Goal: Task Accomplishment & Management: Manage account settings

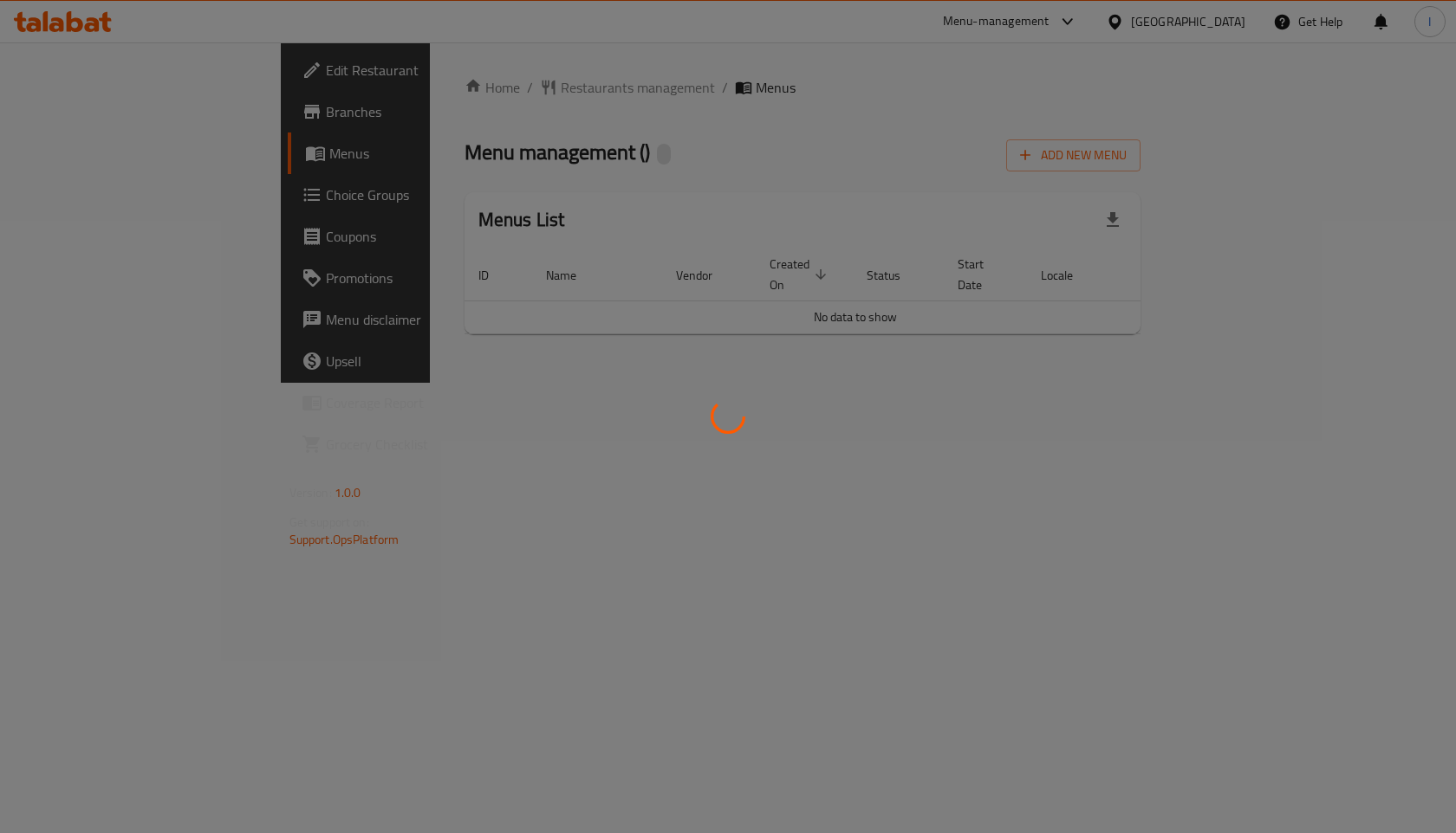
click at [820, 83] on div at bounding box center [728, 416] width 1456 height 833
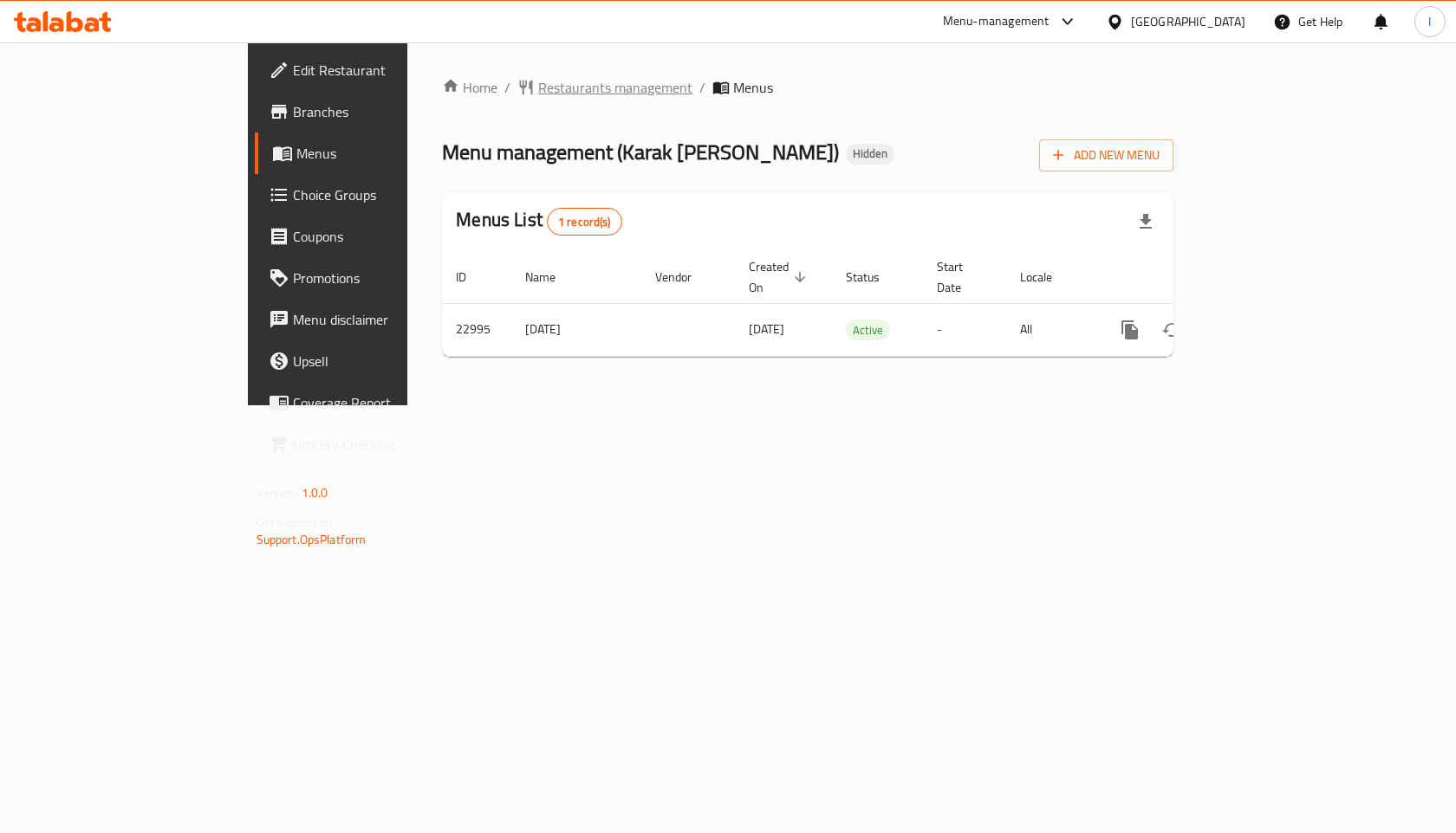
click at [538, 89] on span "Restaurants management" at bounding box center [615, 87] width 154 height 21
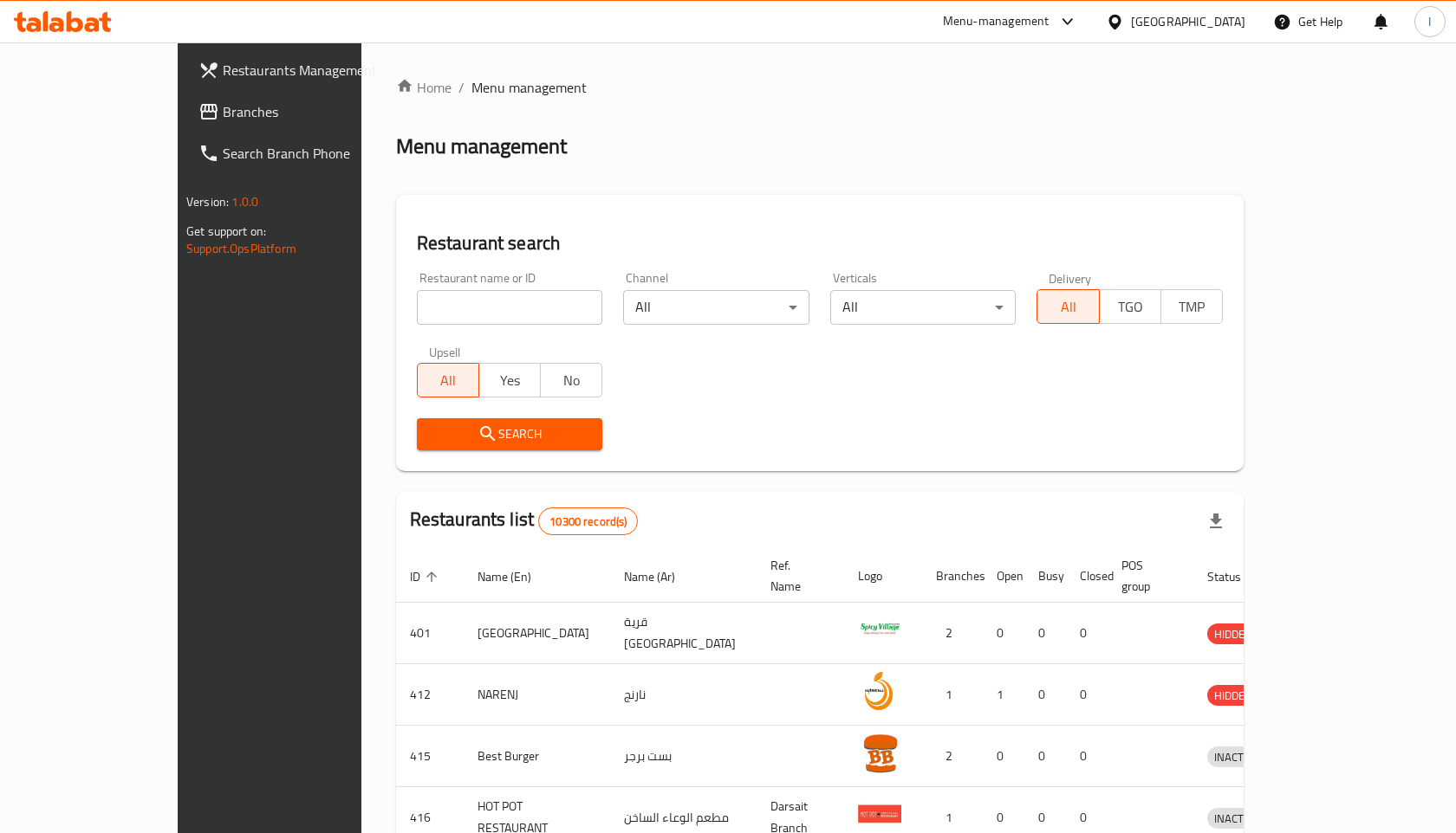
click at [466, 307] on input "search" at bounding box center [510, 307] width 186 height 34
click at [466, 307] on input "farou" at bounding box center [510, 307] width 186 height 34
type input "farouj abo al abd"
click button "Search" at bounding box center [510, 434] width 186 height 32
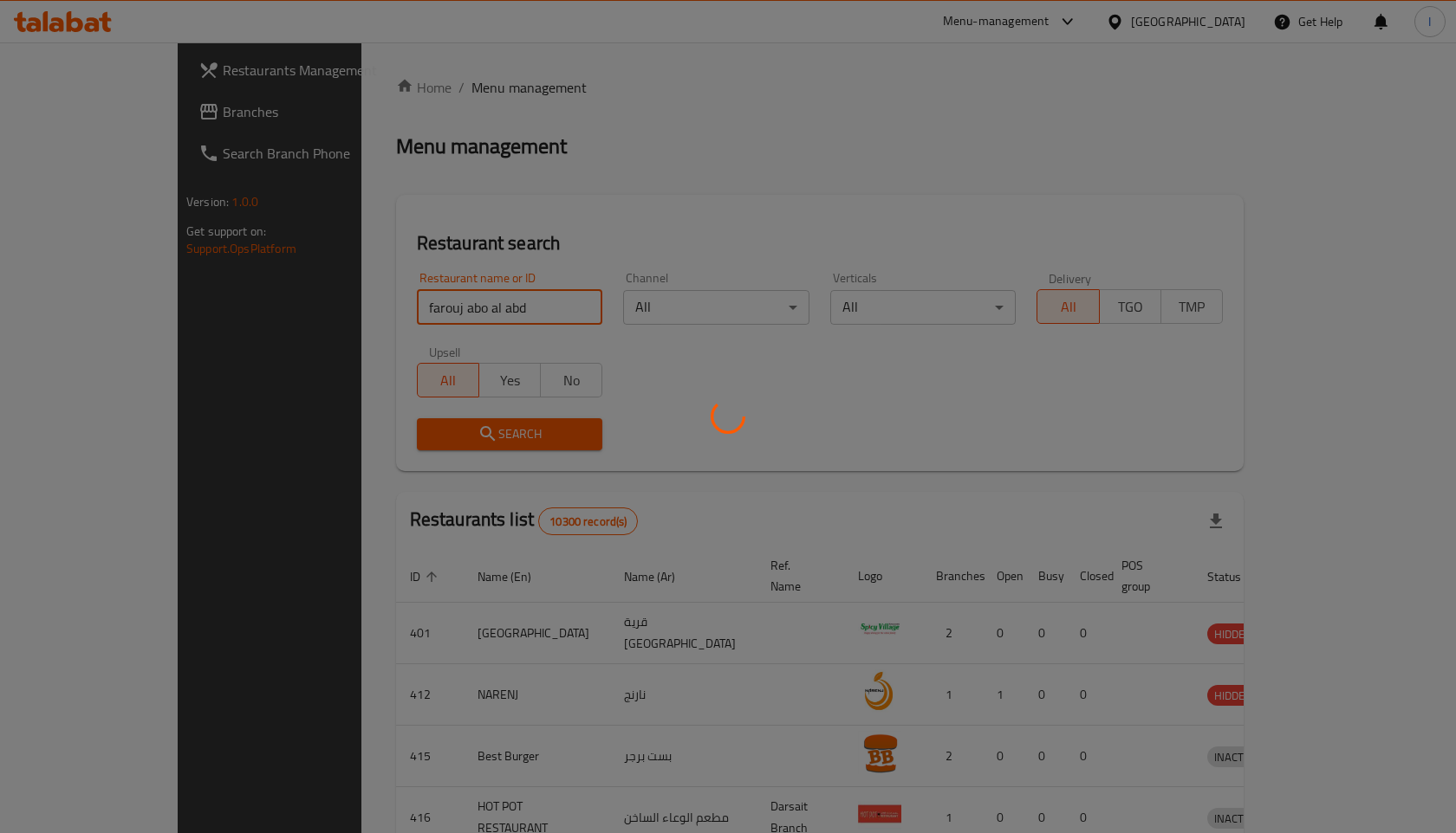
click button "Search" at bounding box center [510, 434] width 186 height 32
click at [450, 357] on div at bounding box center [728, 416] width 1456 height 833
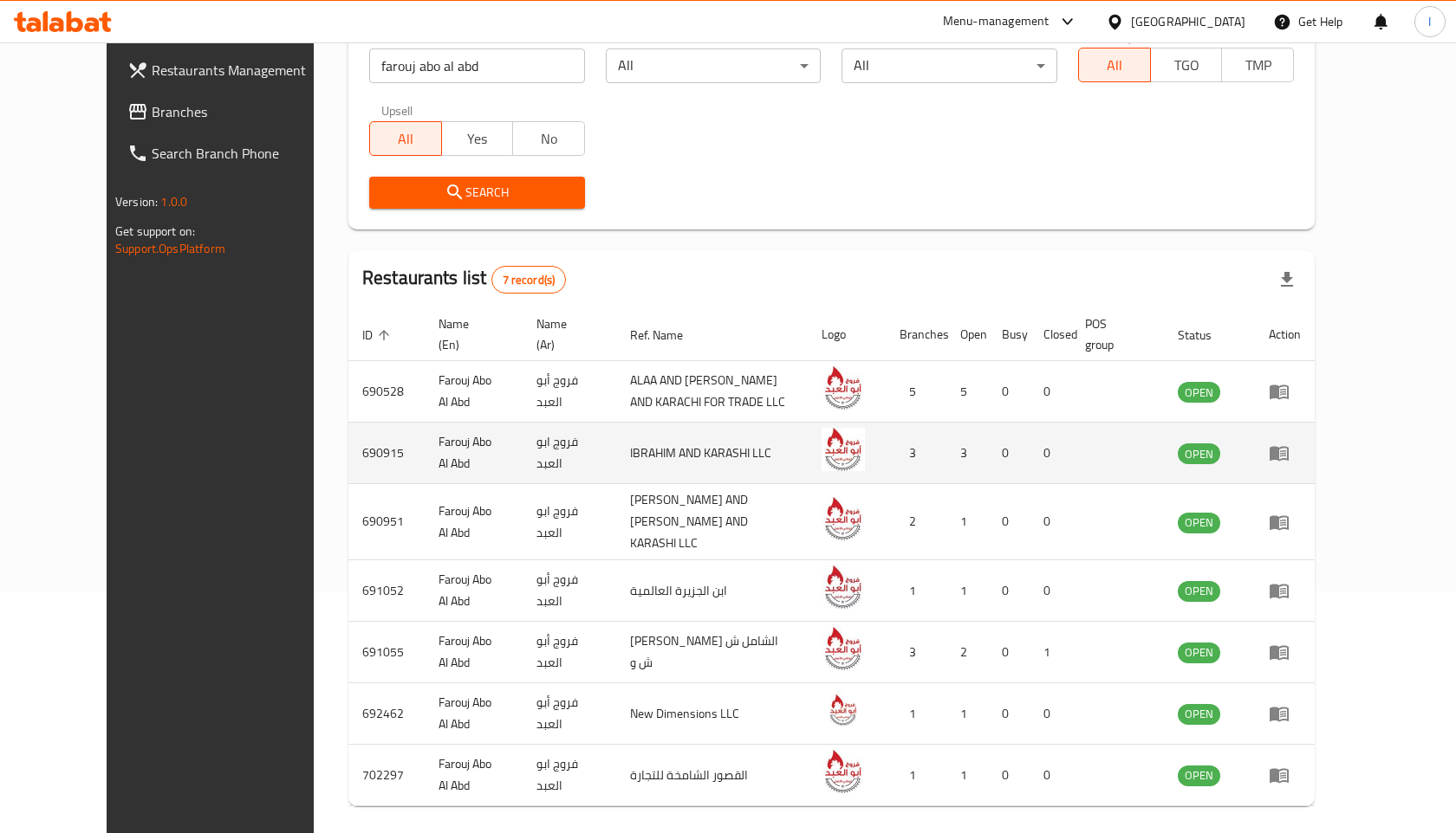
scroll to position [239, 0]
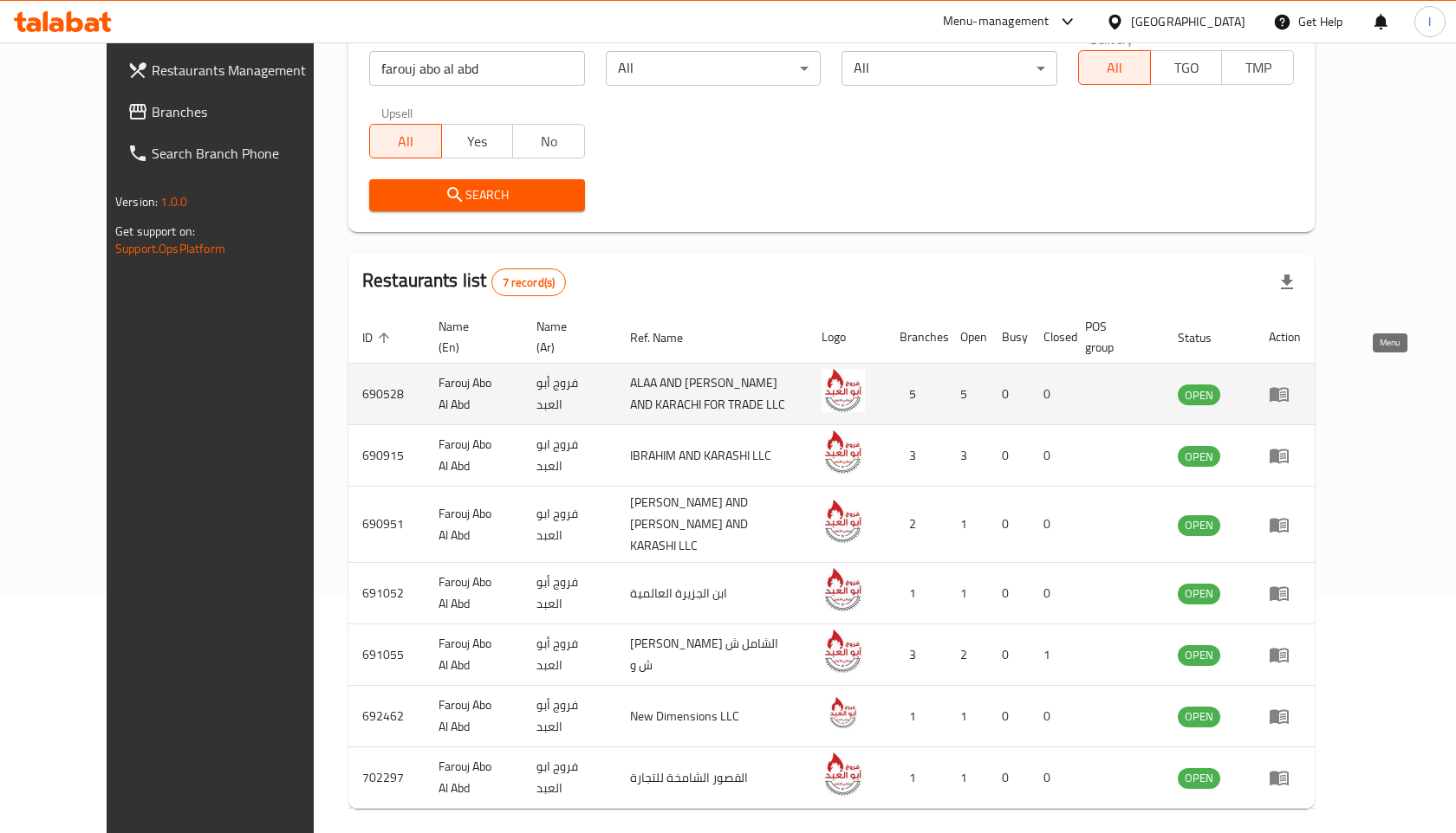
click at [1286, 392] on icon "enhanced table" at bounding box center [1282, 395] width 6 height 7
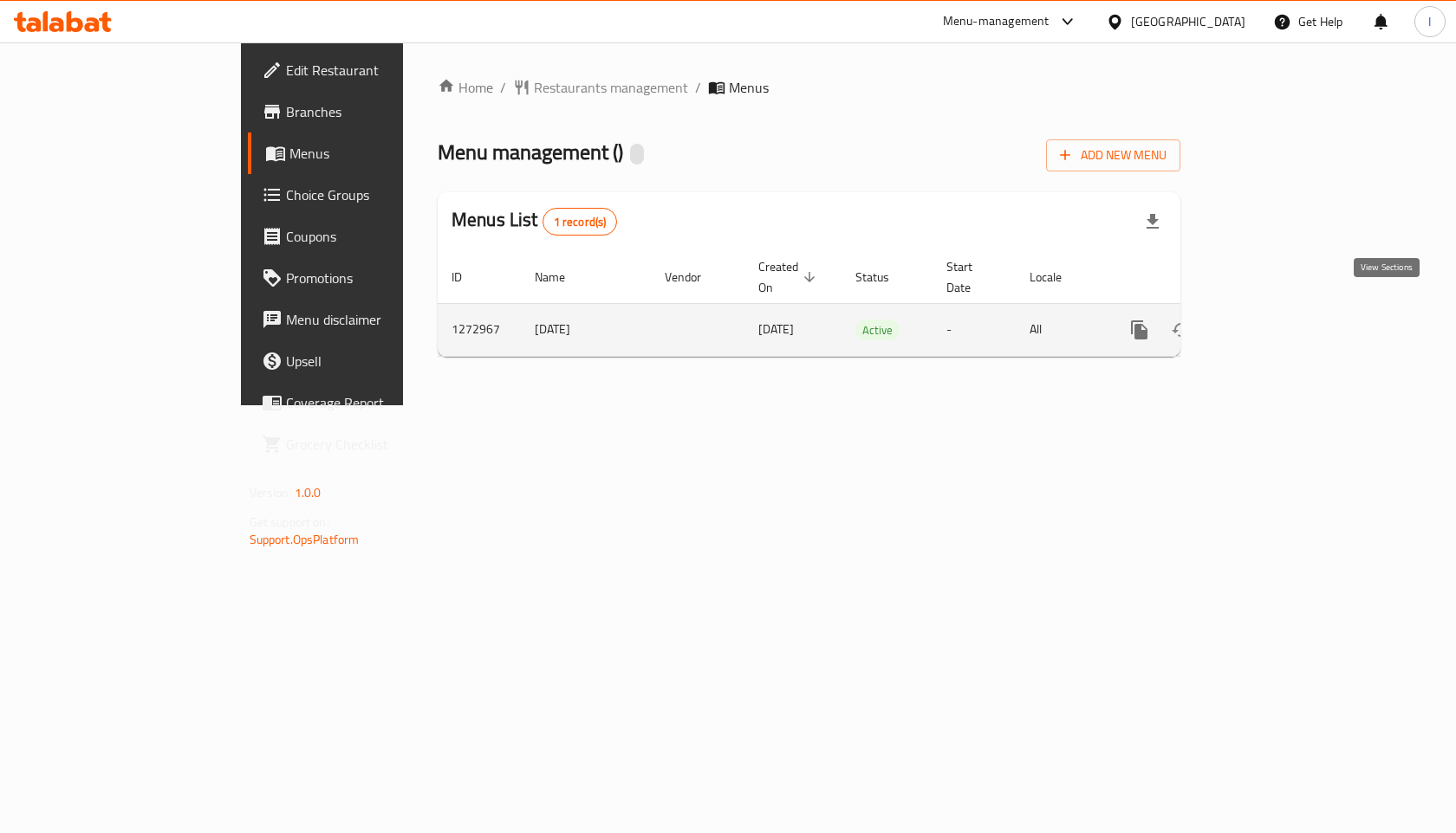
click at [1275, 319] on icon "enhanced table" at bounding box center [1264, 329] width 21 height 21
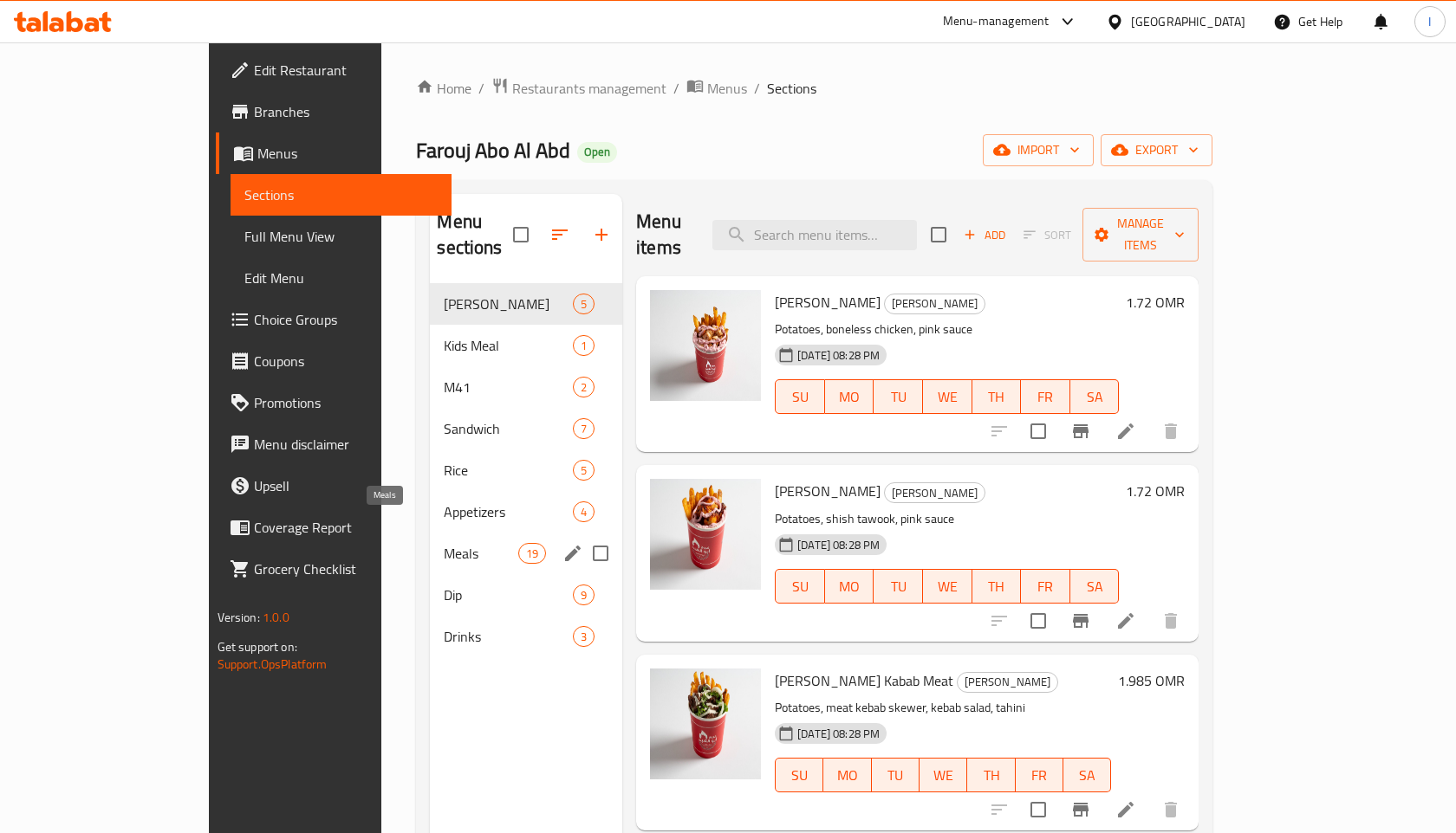
click at [444, 543] on span "Meals" at bounding box center [480, 553] width 74 height 21
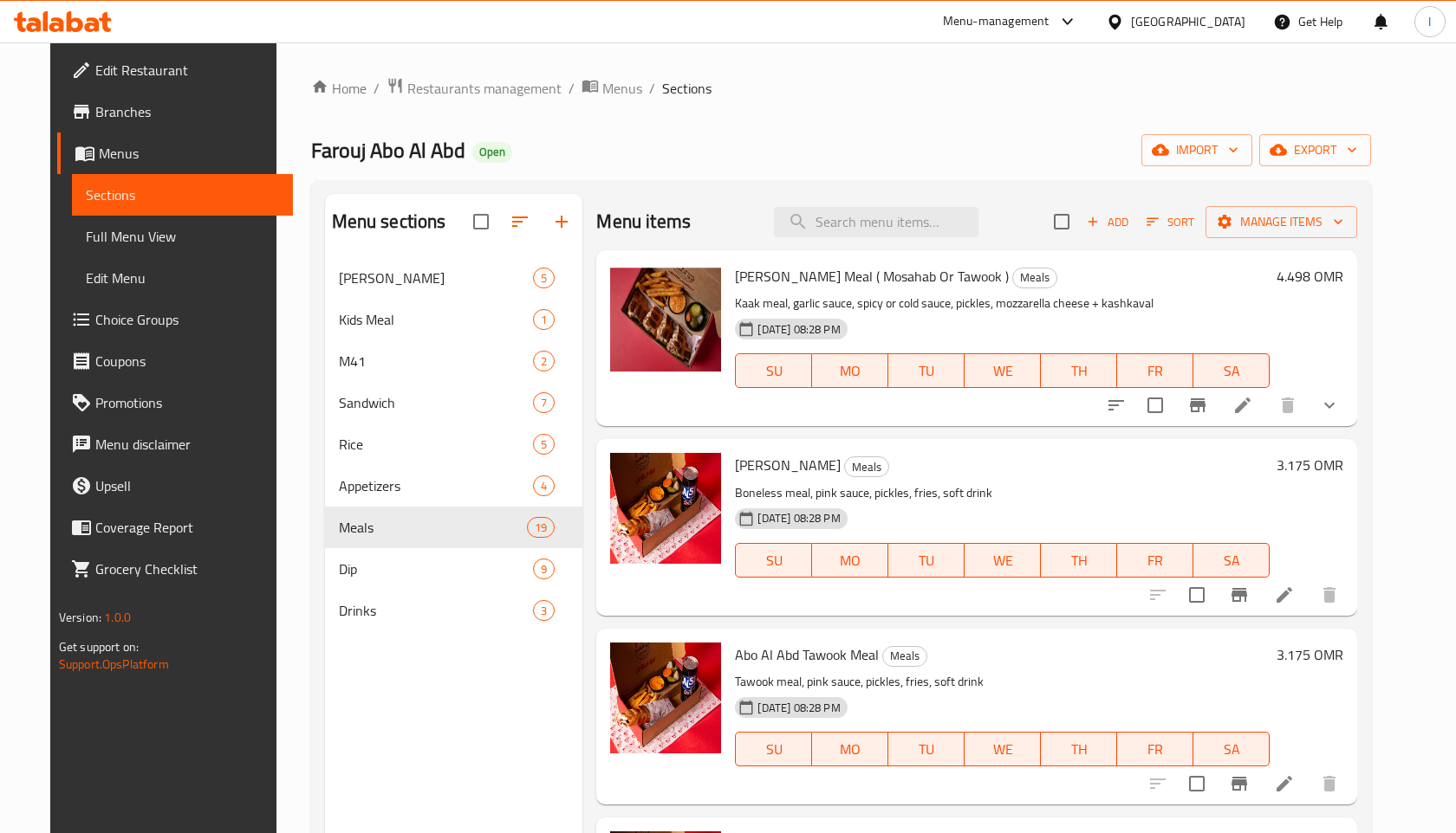
drag, startPoint x: 726, startPoint y: 468, endPoint x: 876, endPoint y: 464, distance: 150.1
click at [876, 464] on h6 "Abo Al Abd Mosahab Meal Meals" at bounding box center [1002, 465] width 534 height 24
click at [947, 424] on div "Farouj Kaa'k Meal ( Mosahab Or Tawook ) Meals Kaak meal, garlic sauce, spicy or…" at bounding box center [977, 337] width 761 height 175
click at [721, 429] on div "Menu items Add Sort Manage items Farouj Kaa'k Meal ( Mosahab Or Tawook ) Meals …" at bounding box center [970, 611] width 775 height 833
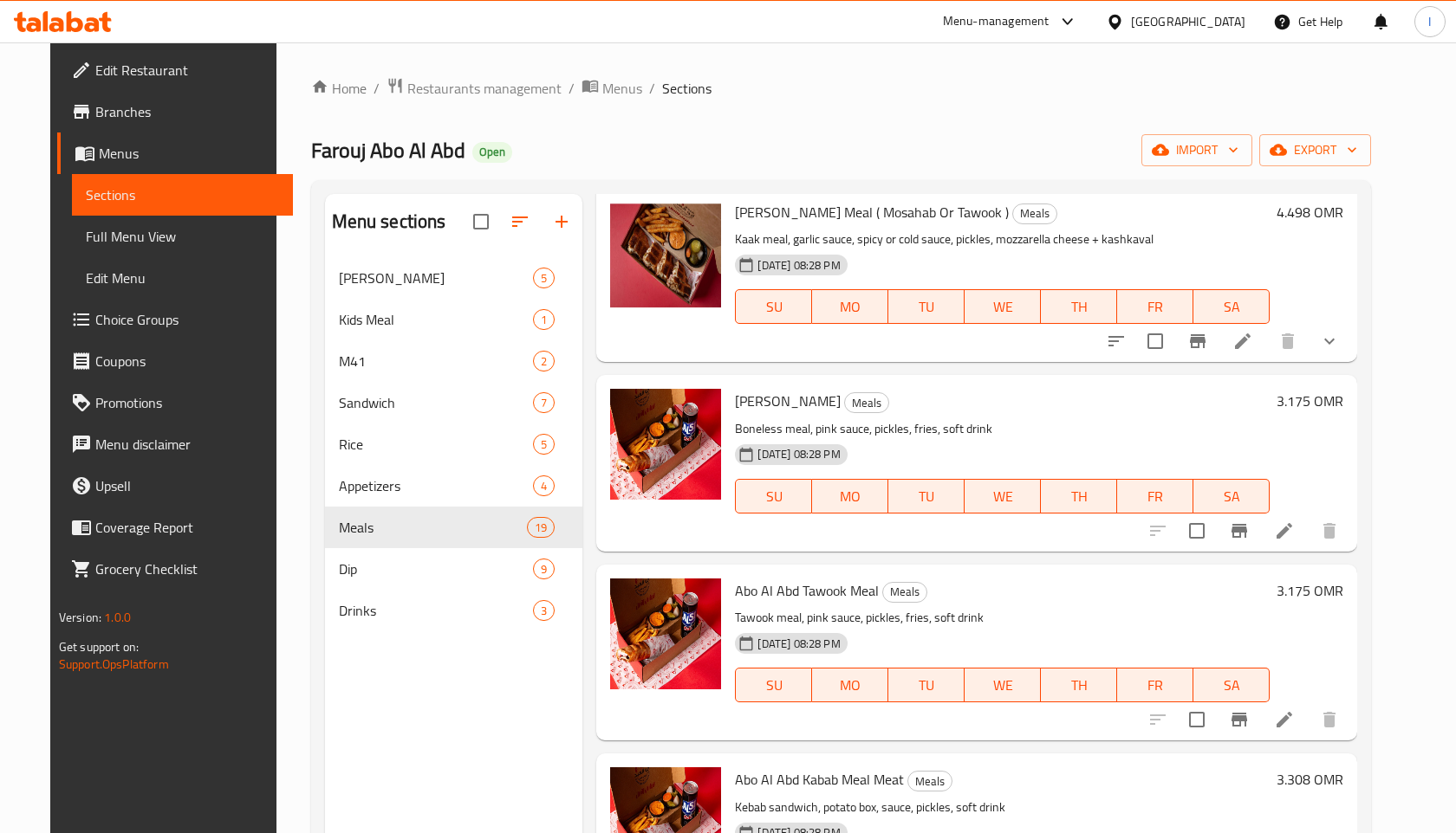
scroll to position [65, 0]
click at [1292, 528] on icon at bounding box center [1284, 530] width 16 height 16
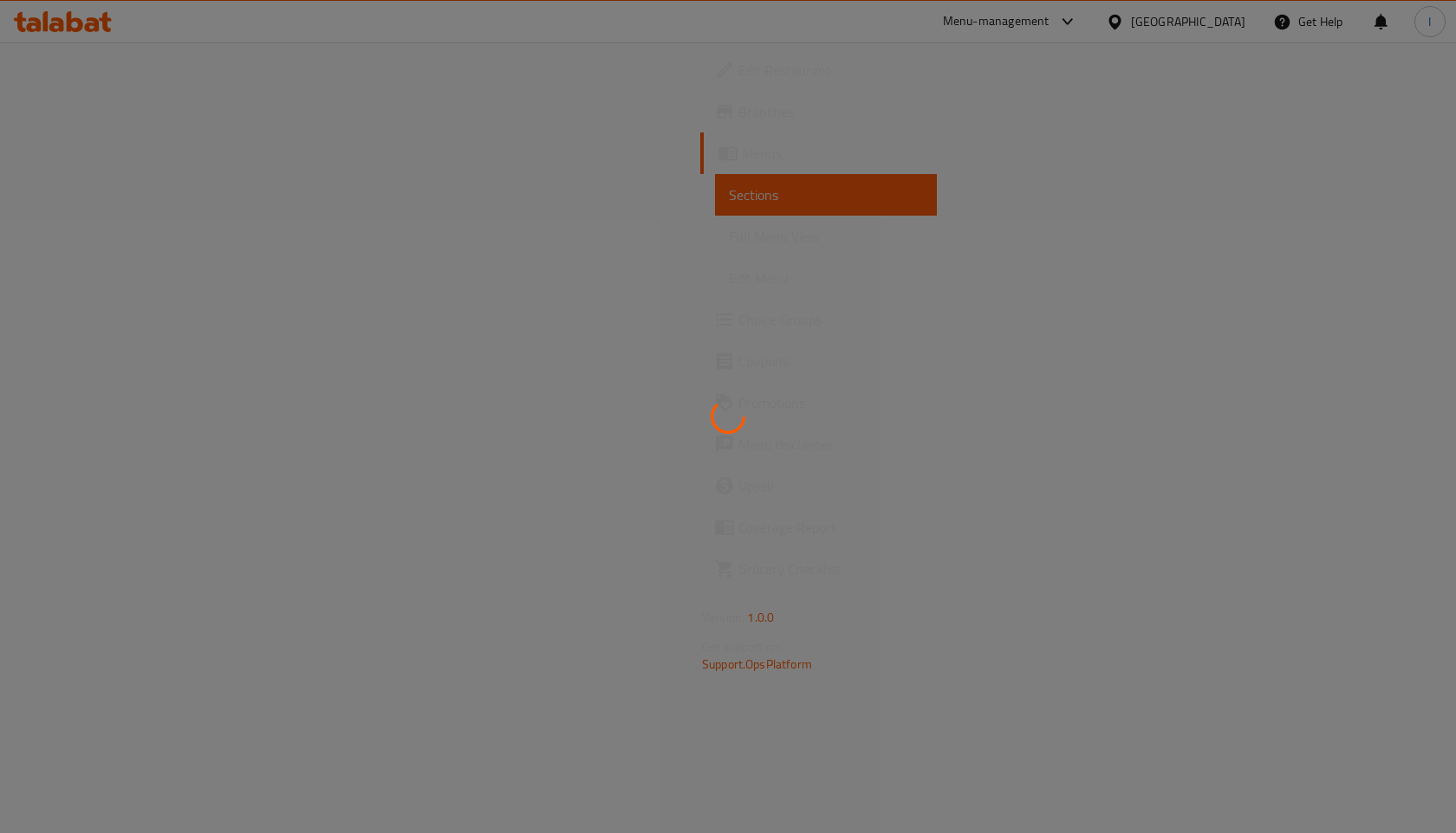
click at [730, 415] on icon at bounding box center [728, 417] width 37 height 37
click at [541, 152] on div at bounding box center [728, 416] width 1456 height 833
click at [213, 145] on div at bounding box center [728, 416] width 1456 height 833
click at [115, 168] on div at bounding box center [728, 416] width 1456 height 833
click at [838, 132] on div at bounding box center [728, 416] width 1456 height 833
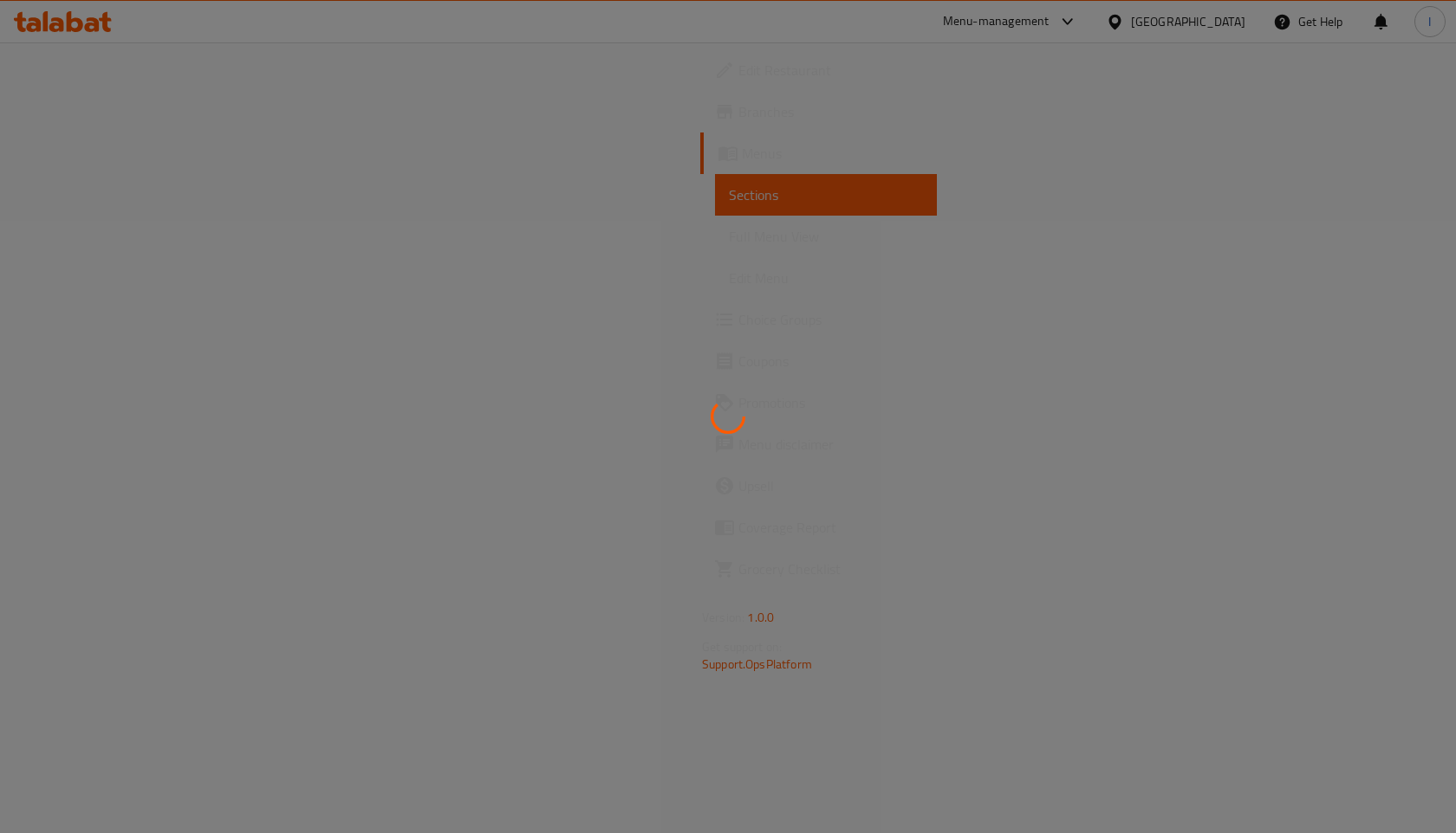
click at [628, 187] on div at bounding box center [728, 416] width 1456 height 833
click at [450, 251] on div at bounding box center [728, 416] width 1456 height 833
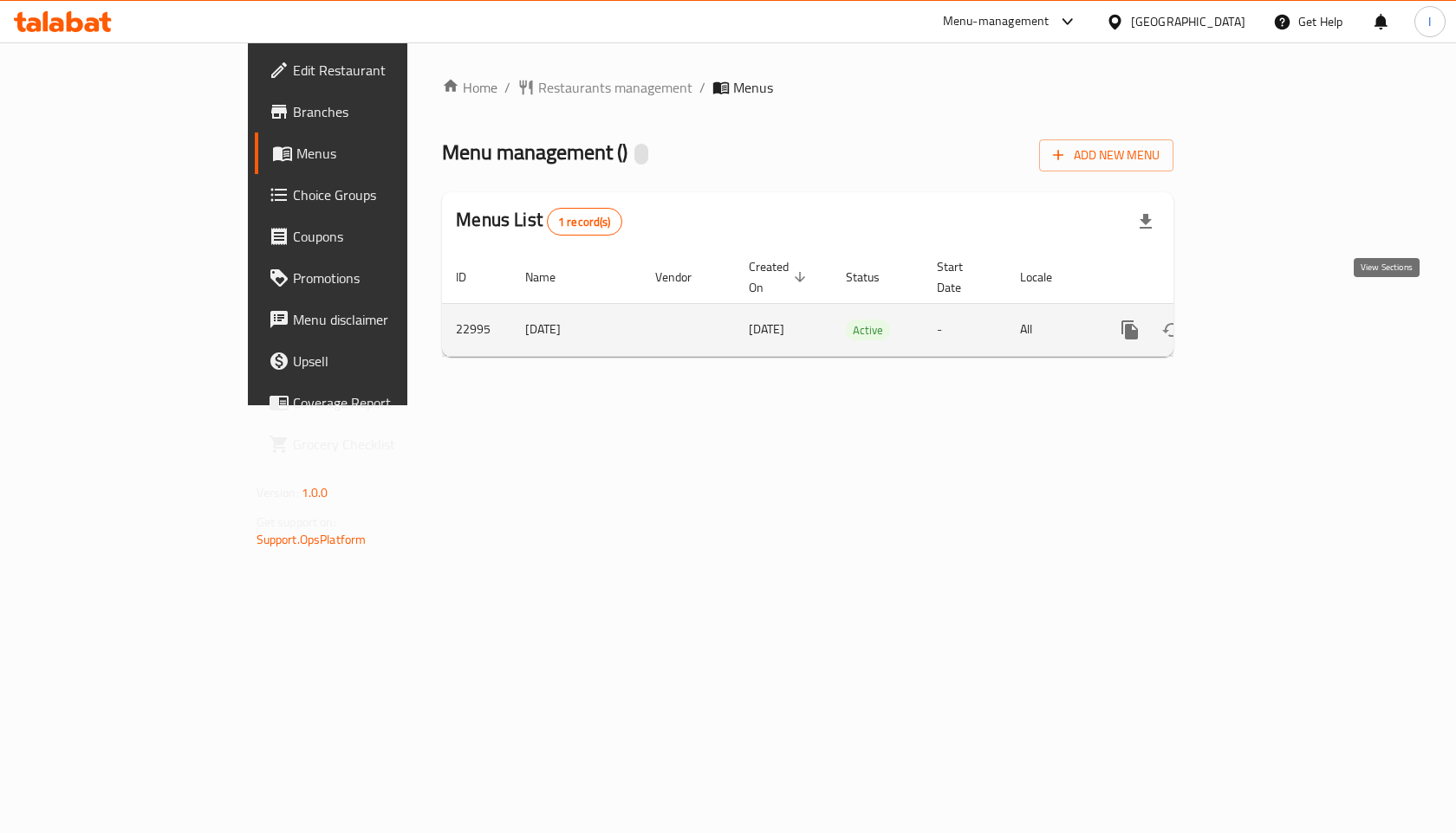
click at [1265, 319] on icon "enhanced table" at bounding box center [1254, 329] width 21 height 21
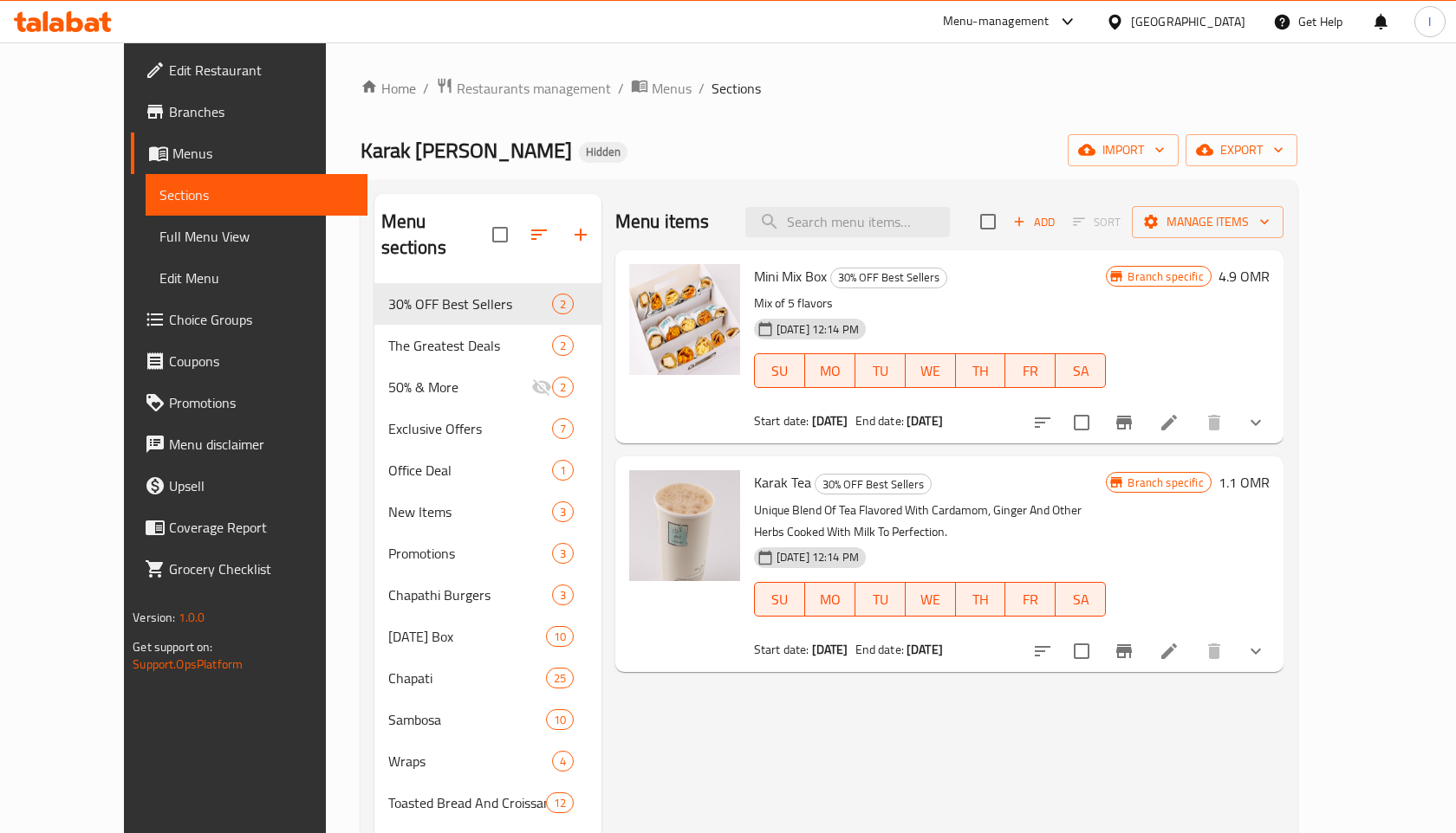
click at [644, 451] on div "Menu items Add Sort Manage items Mini Mix Box 30% OFF Best Sellers Mix of 5 fla…" at bounding box center [942, 720] width 682 height 1053
click at [481, 104] on div "Home / Restaurants management / Menus / Sections Karak [PERSON_NAME] Hidden imp…" at bounding box center [828, 668] width 936 height 1183
click at [475, 92] on span "Restaurants management" at bounding box center [533, 88] width 154 height 21
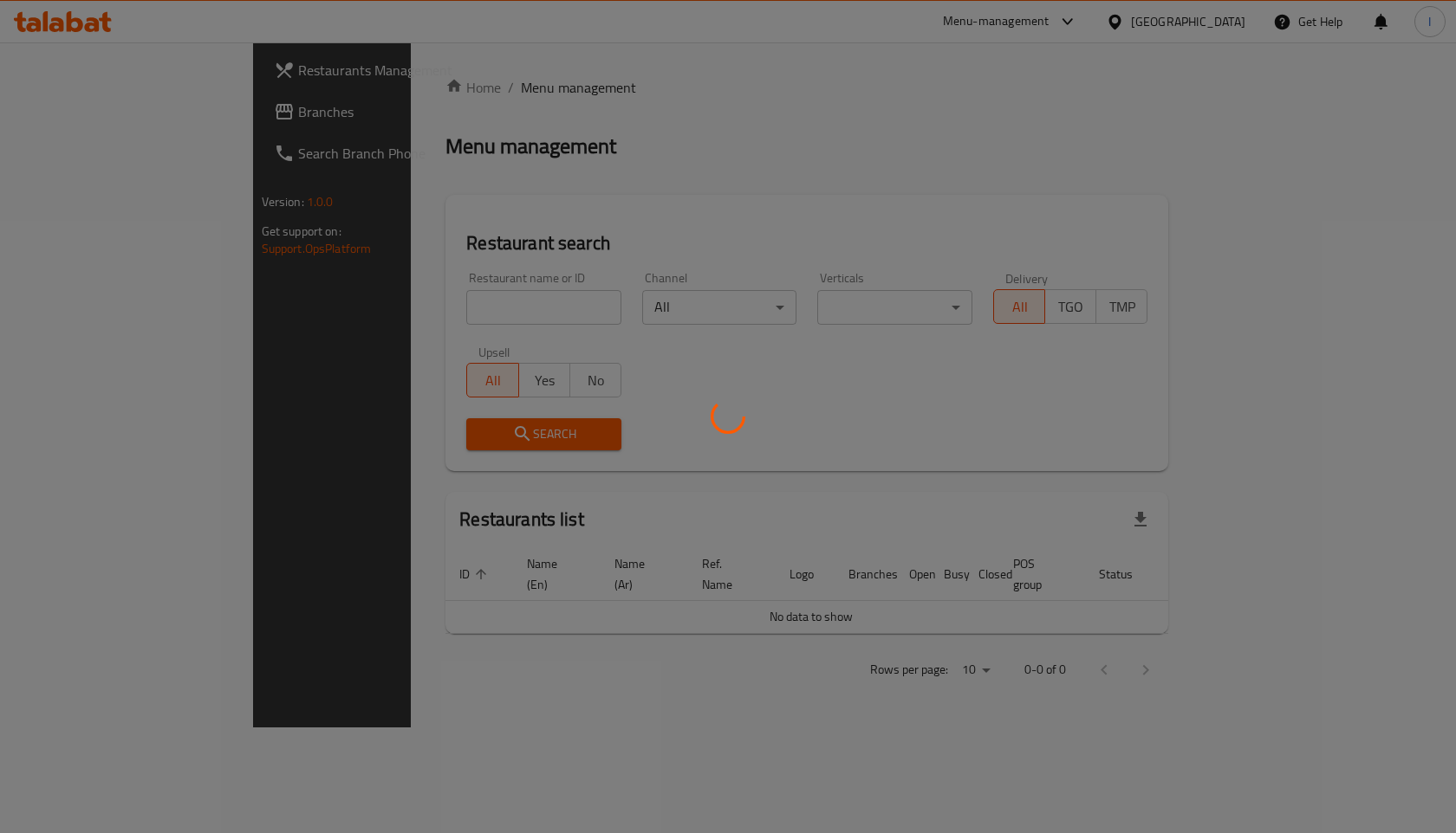
click at [414, 310] on div at bounding box center [728, 416] width 1456 height 833
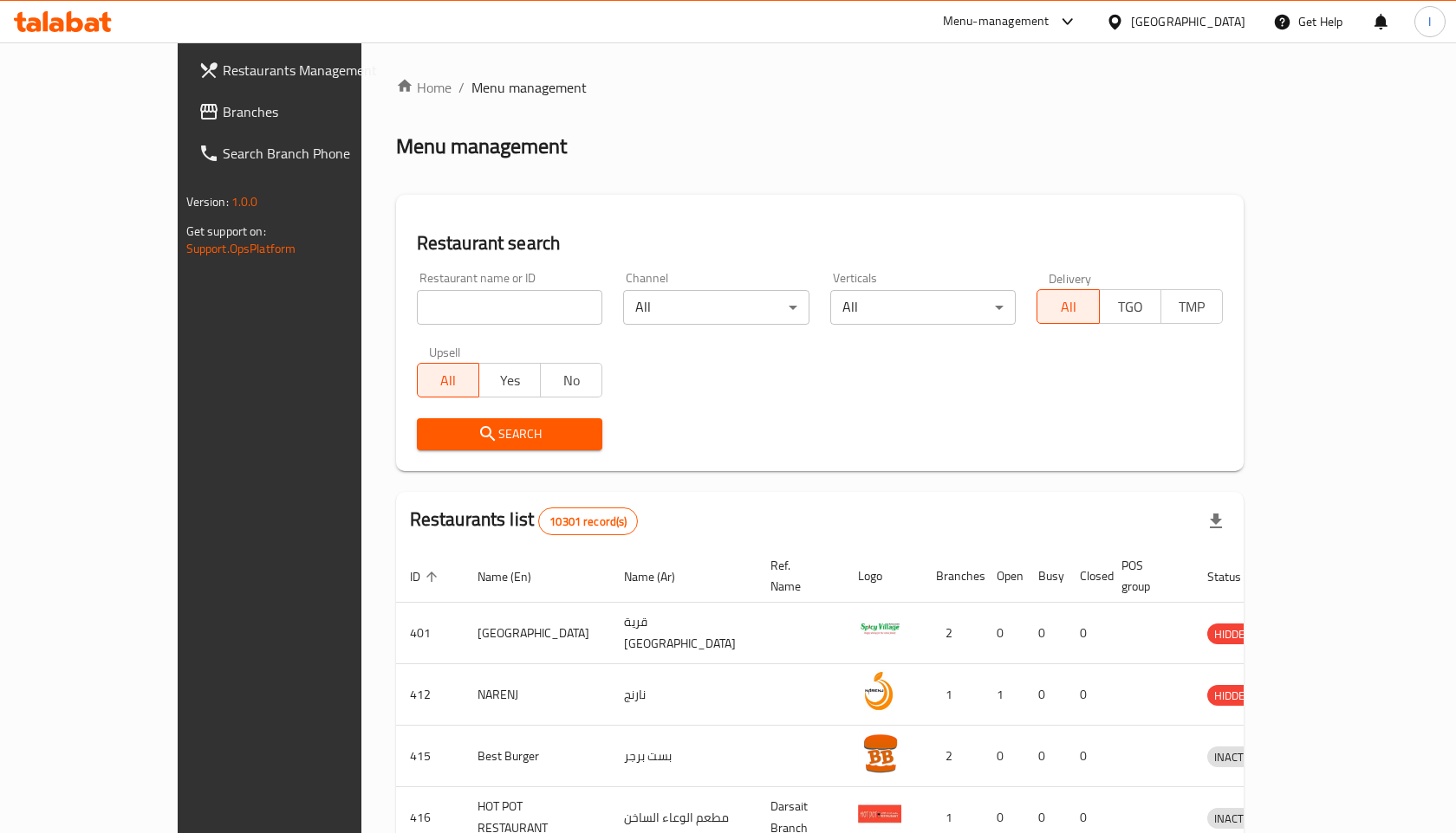
click at [417, 310] on input "search" at bounding box center [510, 307] width 186 height 34
type input "farouj abo al abd"
click button "Search" at bounding box center [510, 434] width 186 height 32
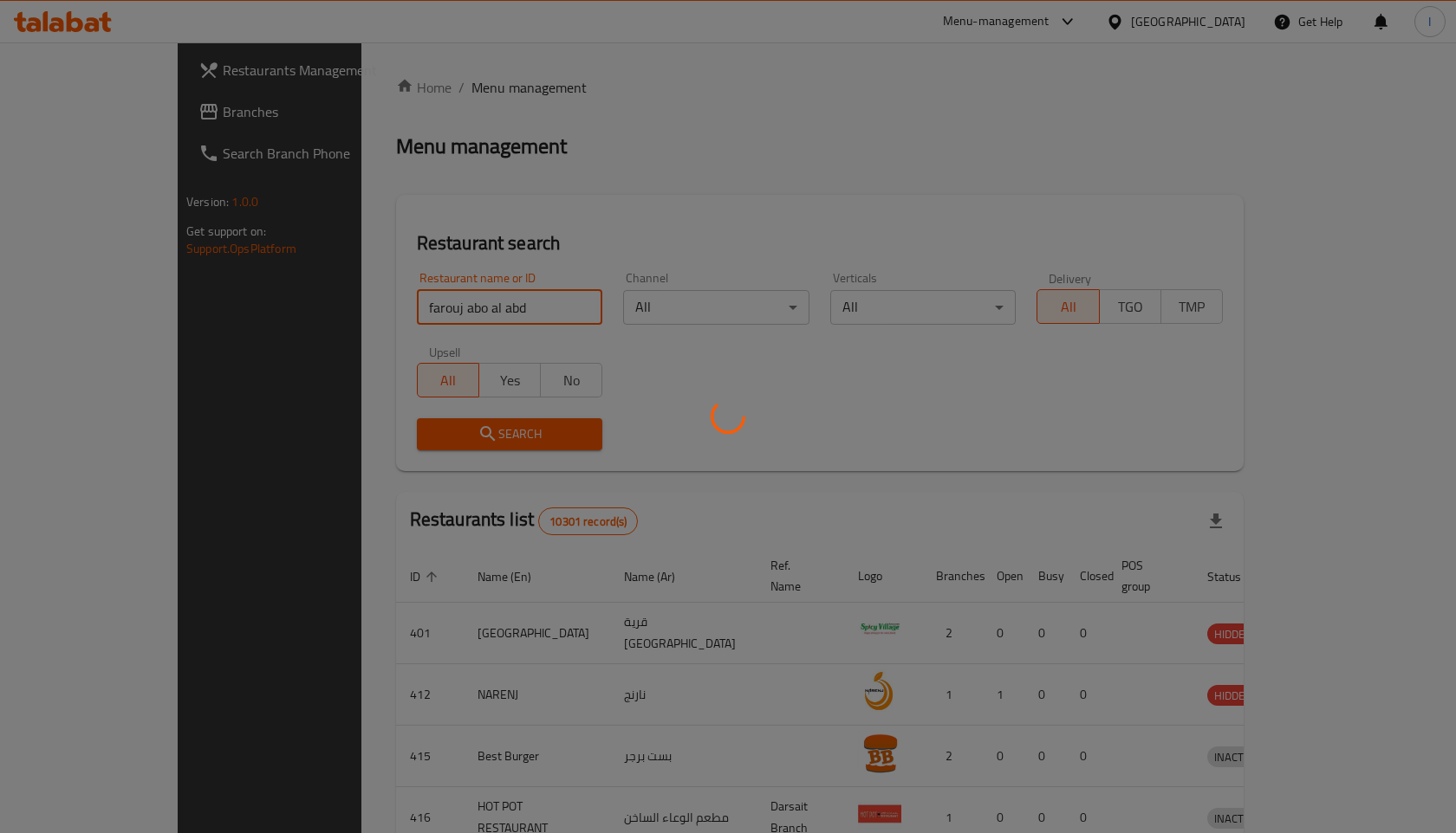
click button "Search" at bounding box center [510, 434] width 186 height 32
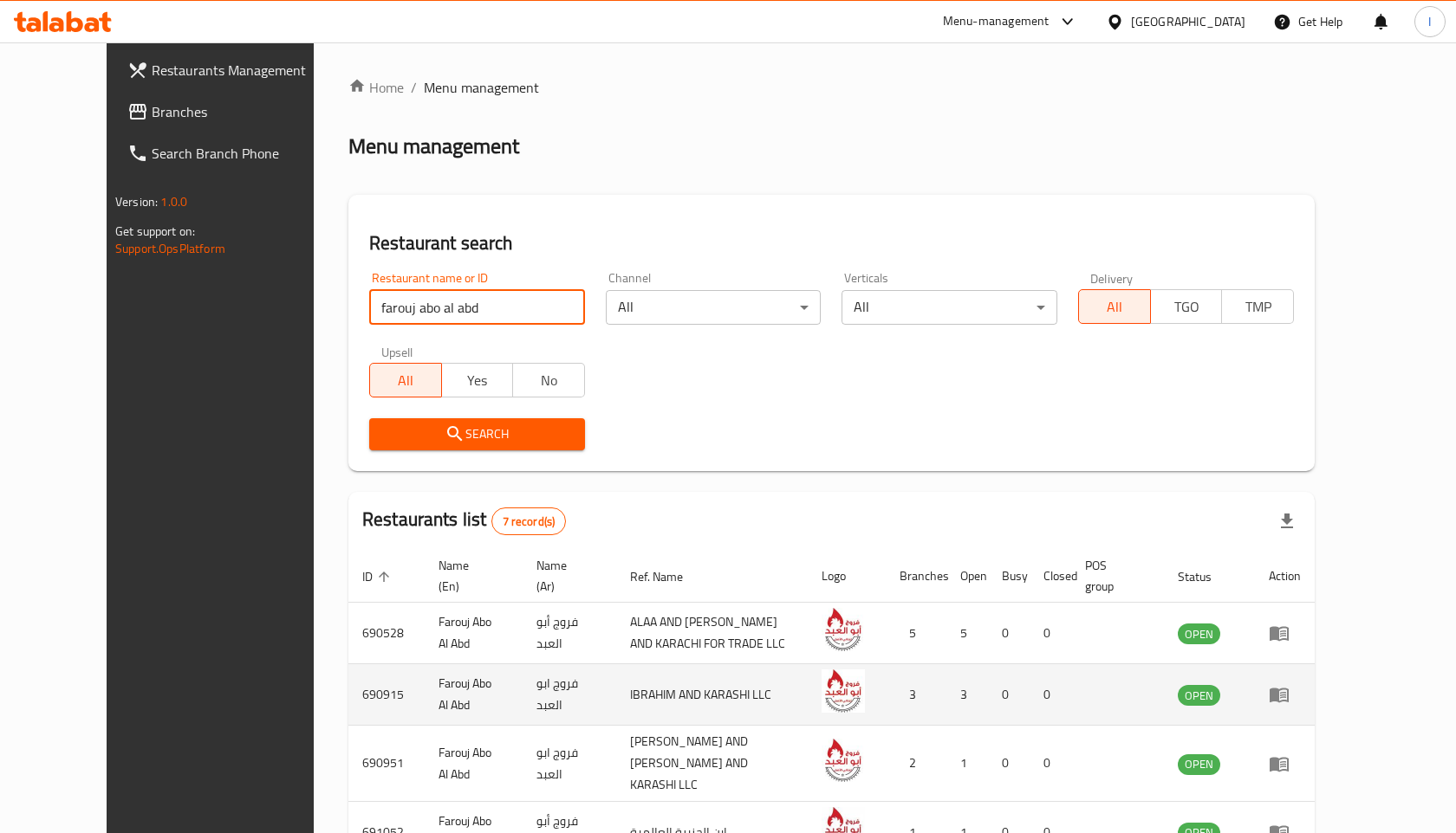
scroll to position [12, 0]
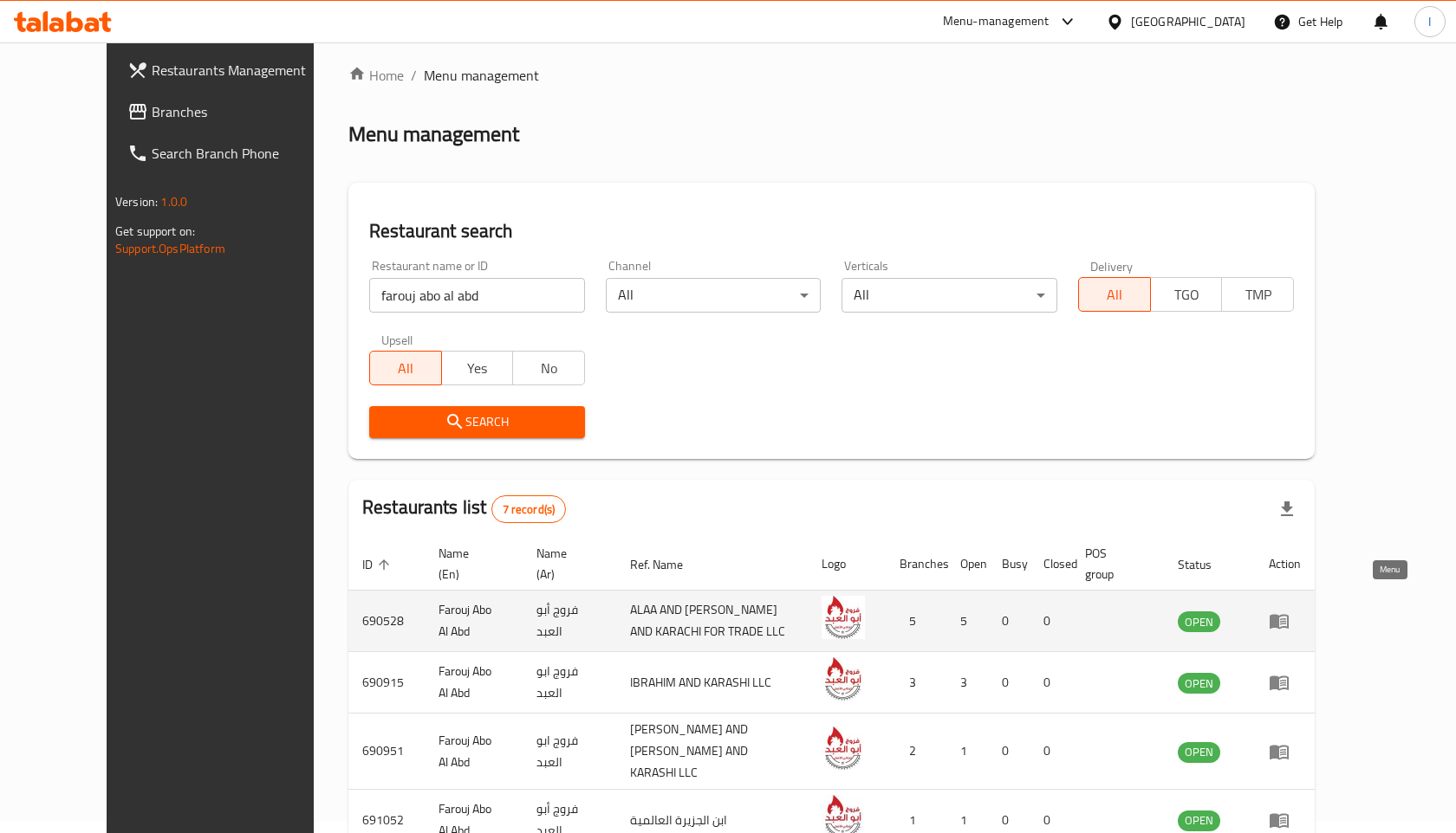
click at [1288, 615] on icon "enhanced table" at bounding box center [1279, 622] width 19 height 15
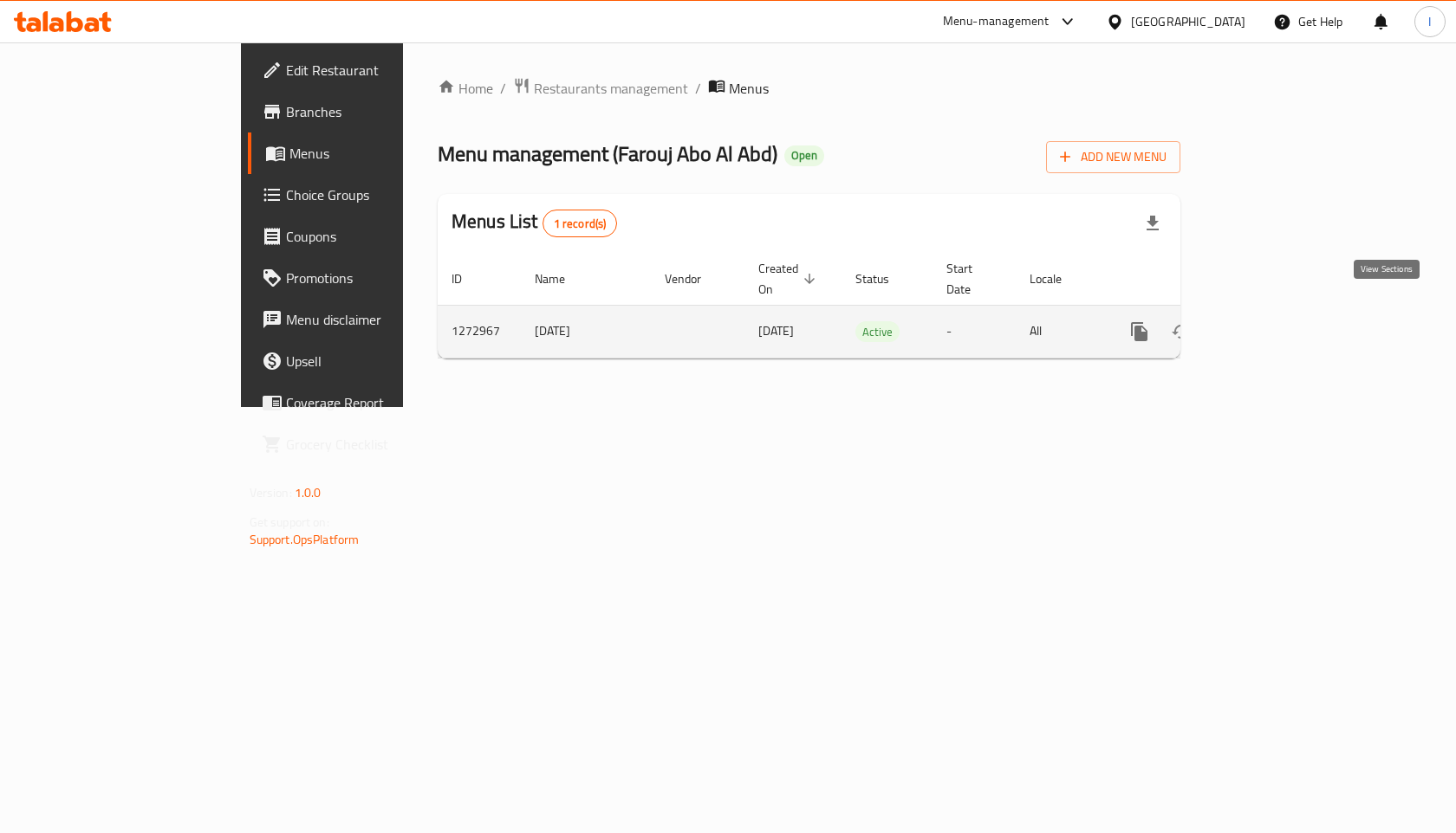
click at [1275, 321] on icon "enhanced table" at bounding box center [1264, 331] width 21 height 21
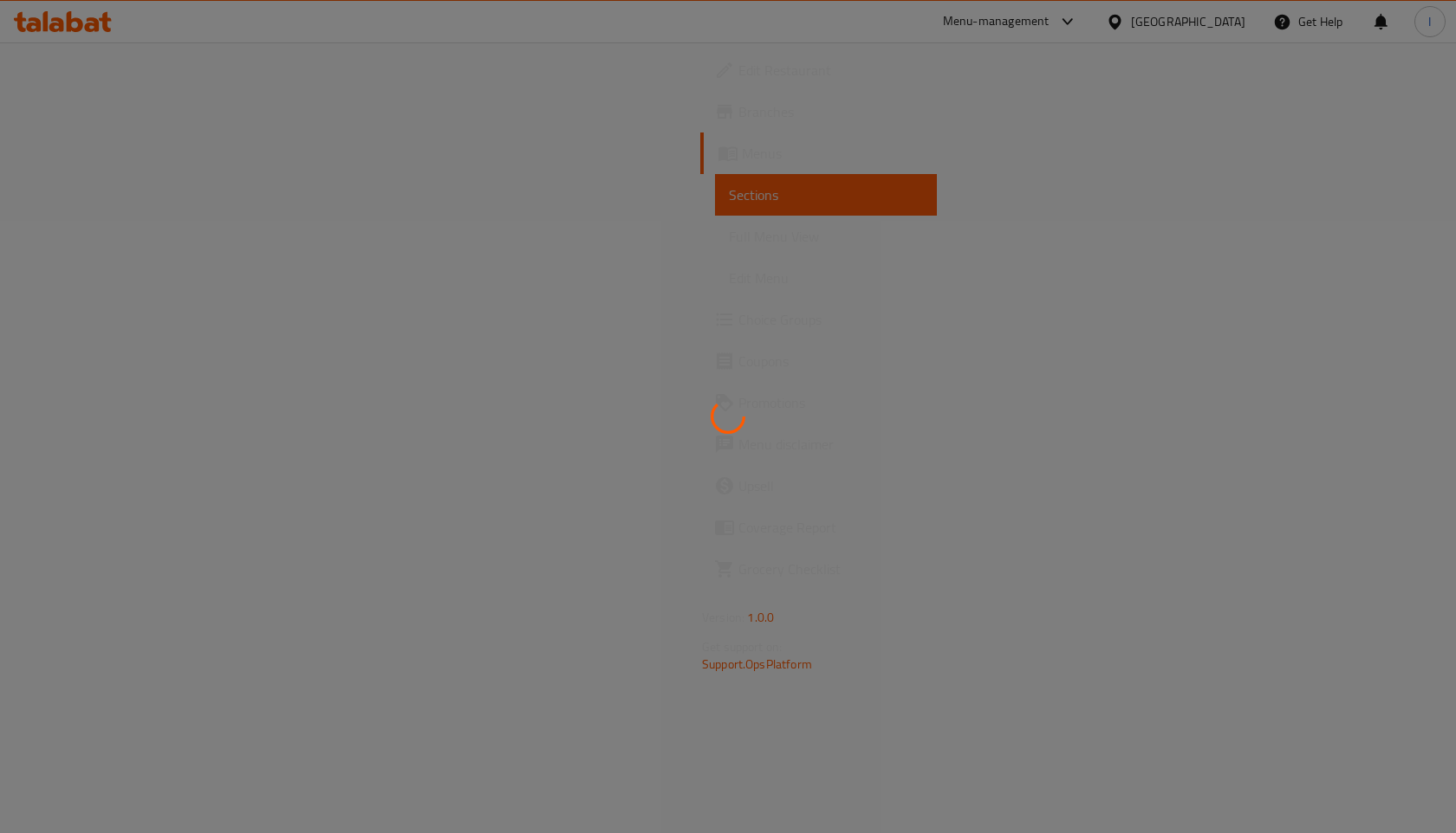
click at [727, 412] on icon at bounding box center [728, 416] width 45 height 45
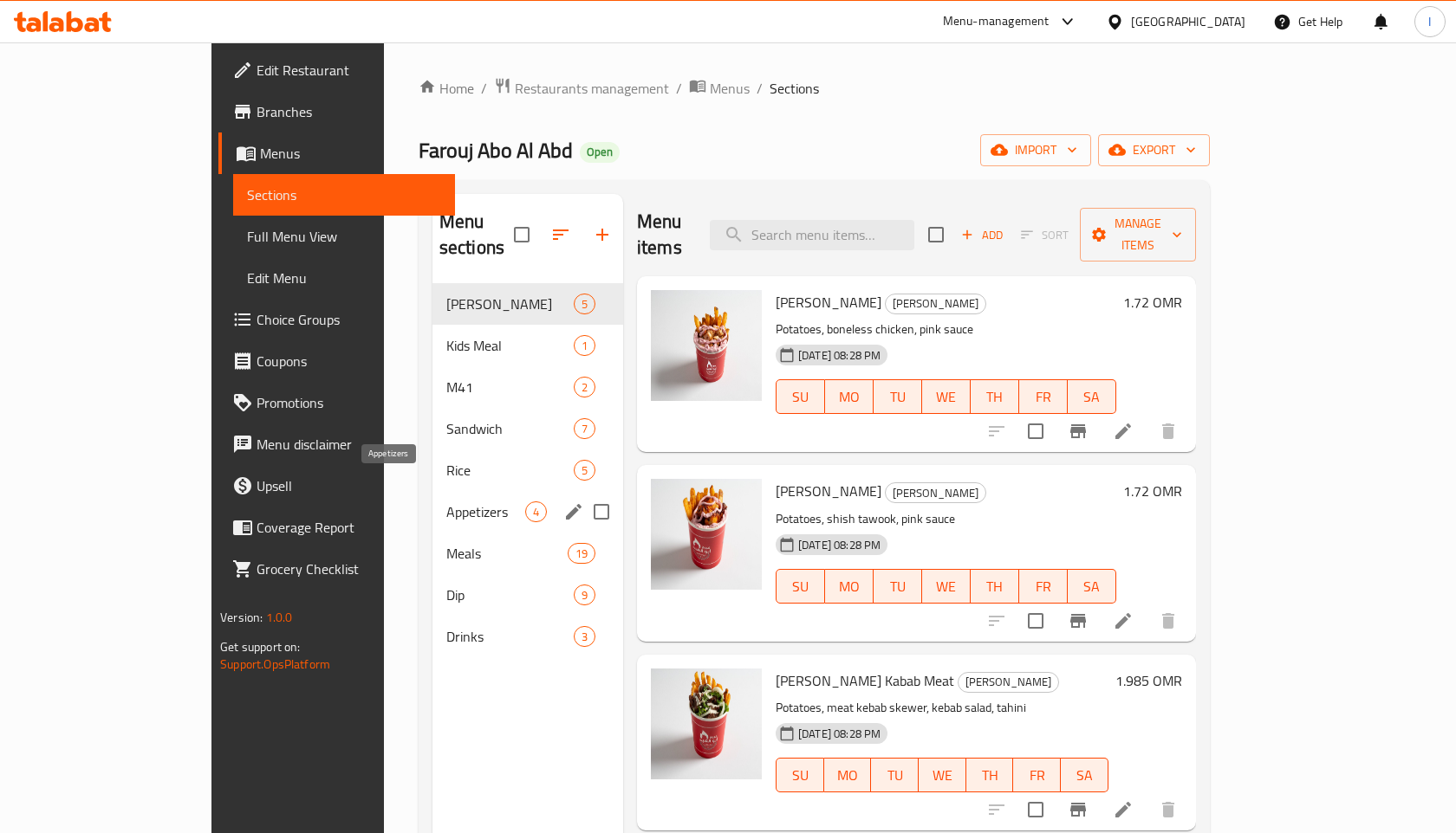
click at [446, 502] on span "Appetizers" at bounding box center [485, 512] width 78 height 21
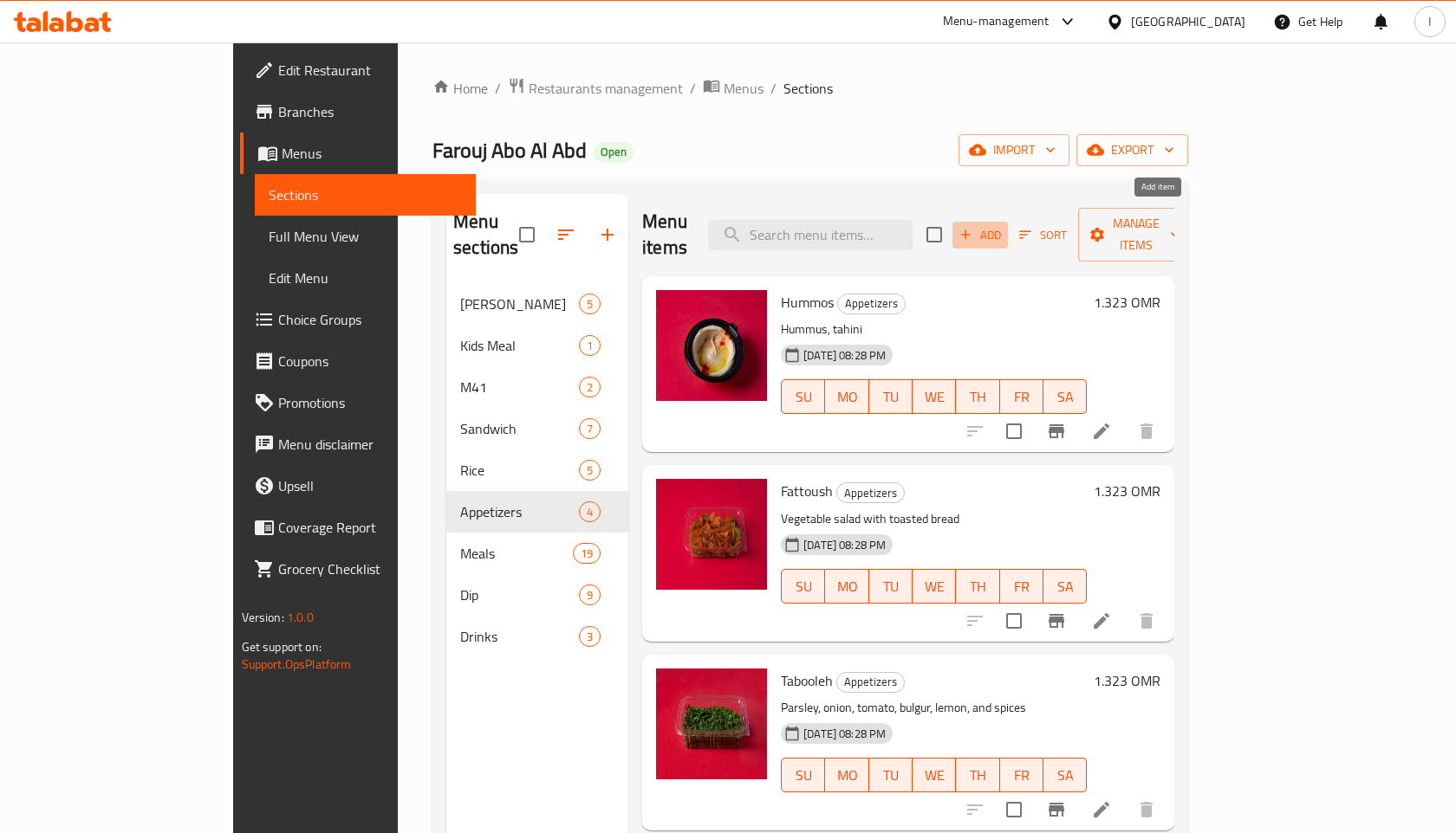
click at [1004, 225] on span "Add" at bounding box center [980, 235] width 47 height 20
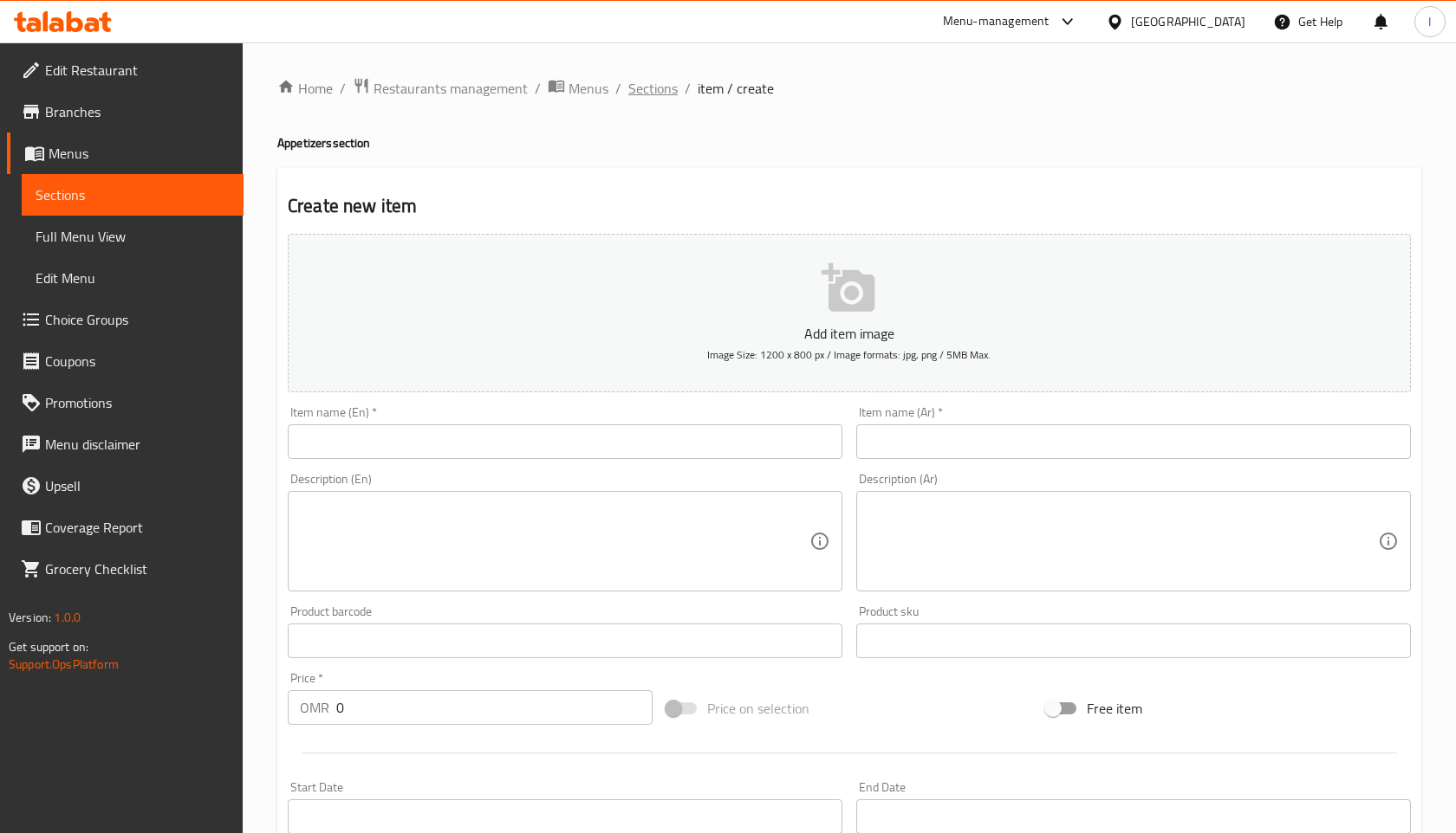
click at [661, 94] on span "Sections" at bounding box center [653, 88] width 49 height 21
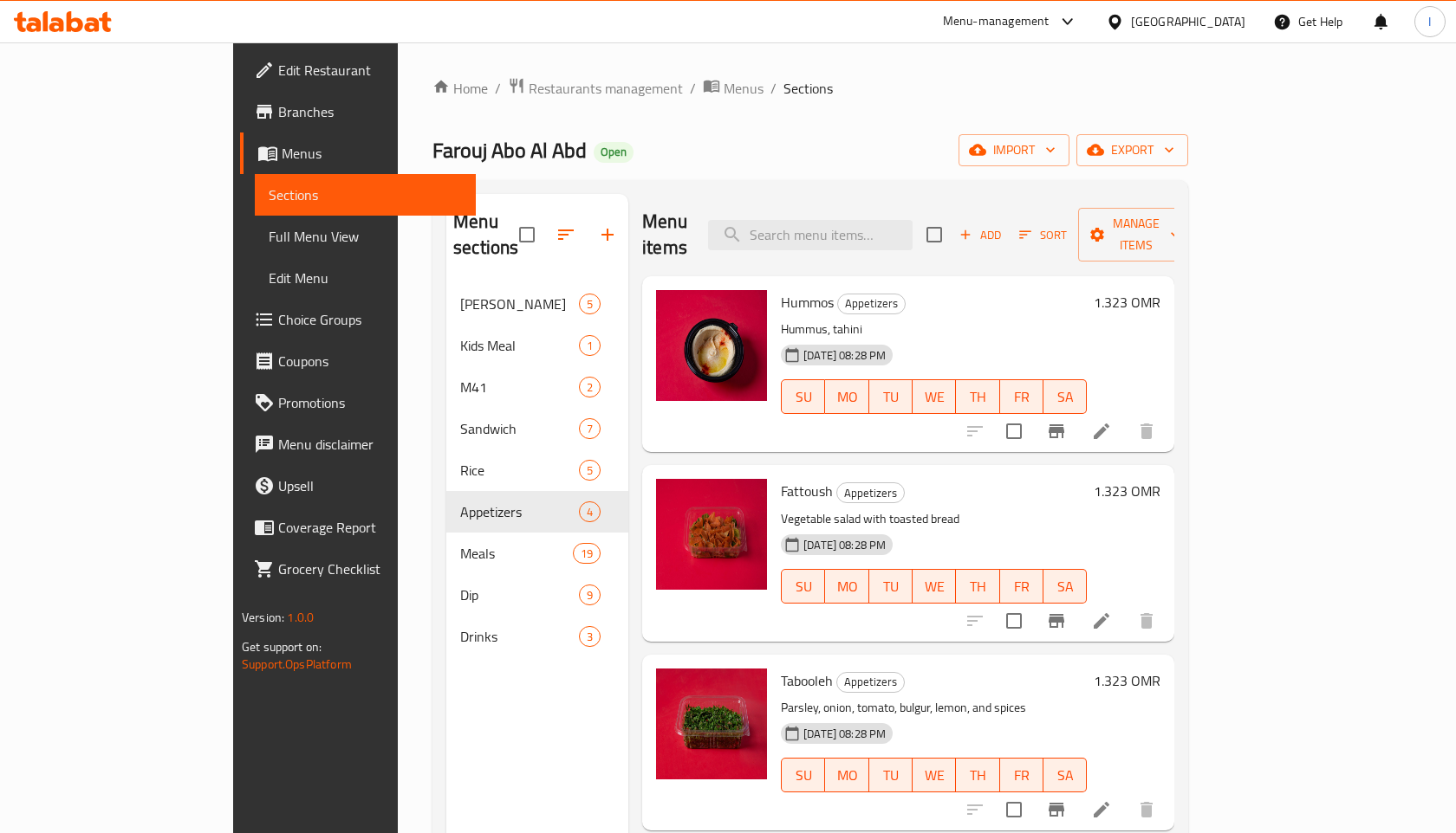
scroll to position [242, 0]
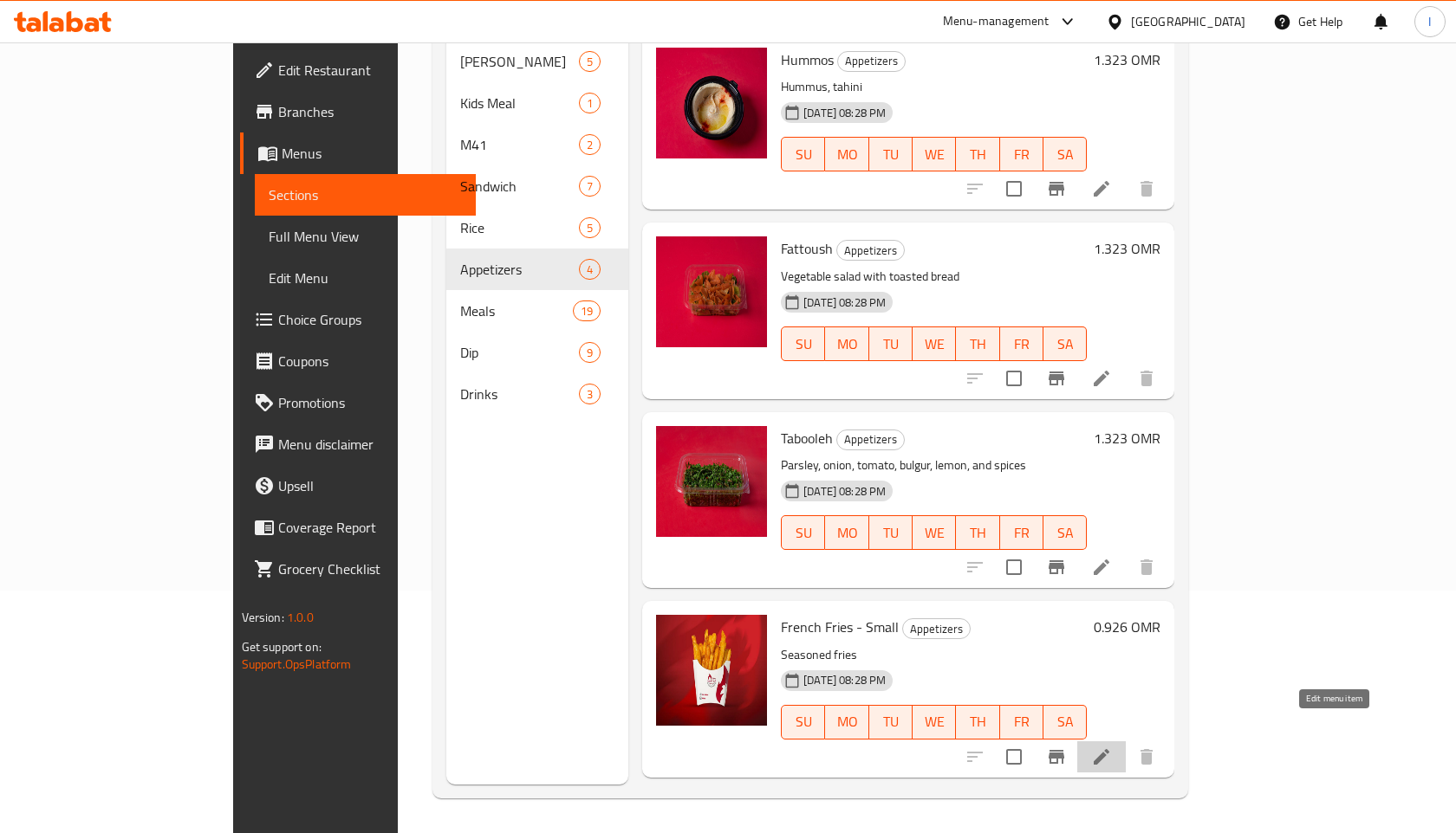
click at [1109, 750] on icon at bounding box center [1101, 758] width 16 height 16
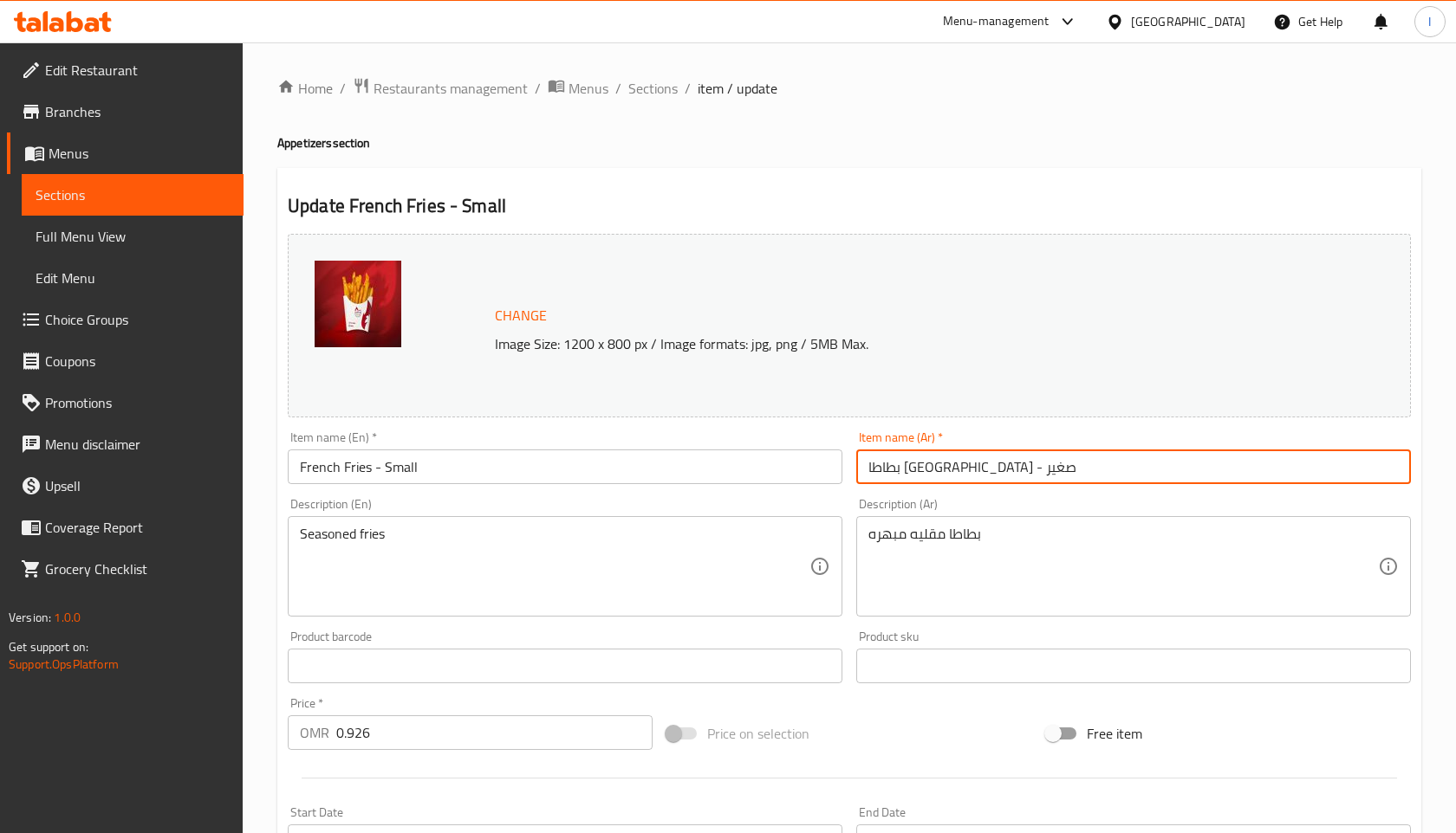
drag, startPoint x: 994, startPoint y: 466, endPoint x: 859, endPoint y: 469, distance: 135.0
click at [859, 469] on input "بطاطا [GEOGRAPHIC_DATA] - صغير" at bounding box center [1133, 466] width 555 height 34
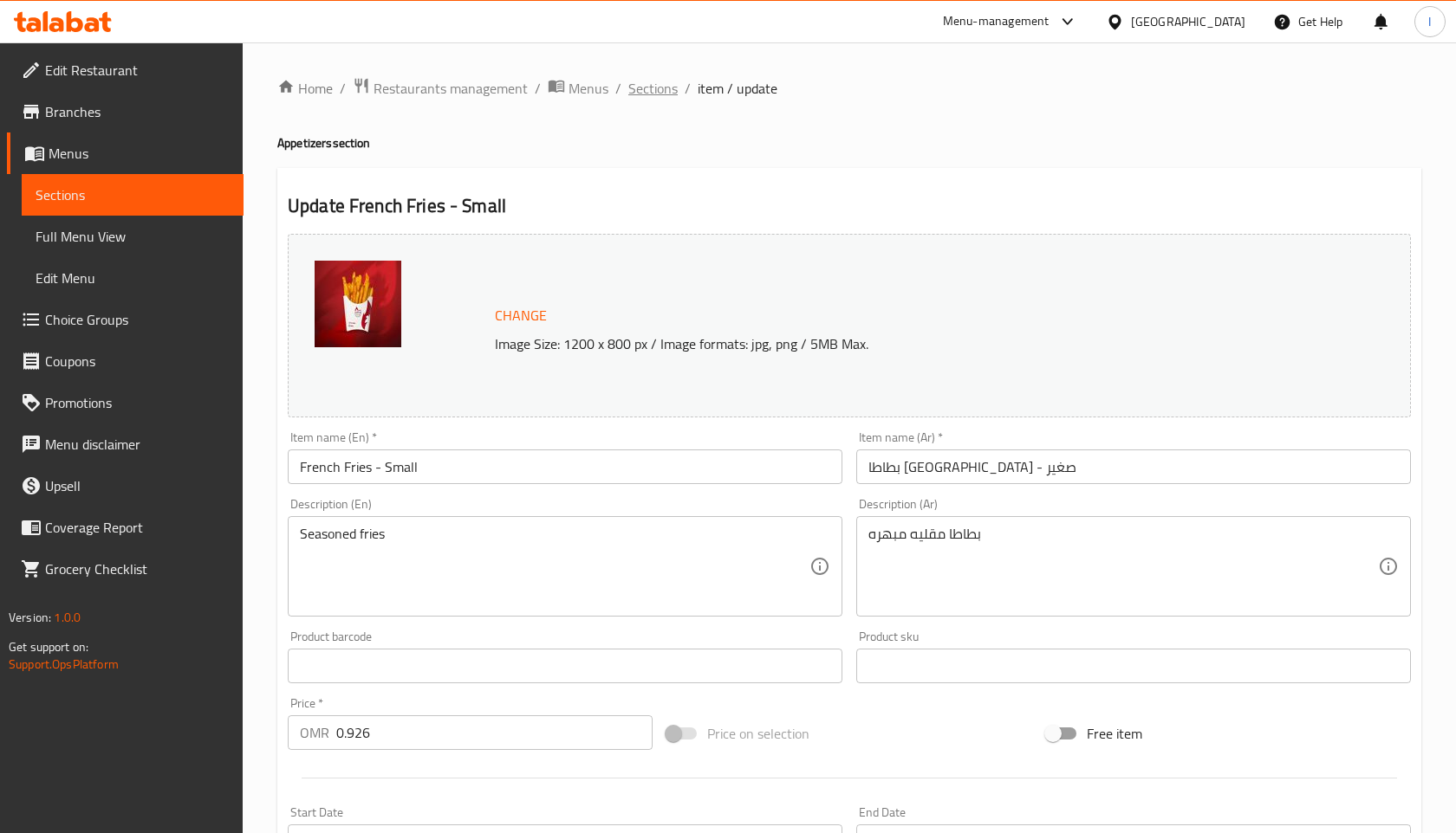
click at [662, 92] on span "Sections" at bounding box center [653, 88] width 49 height 21
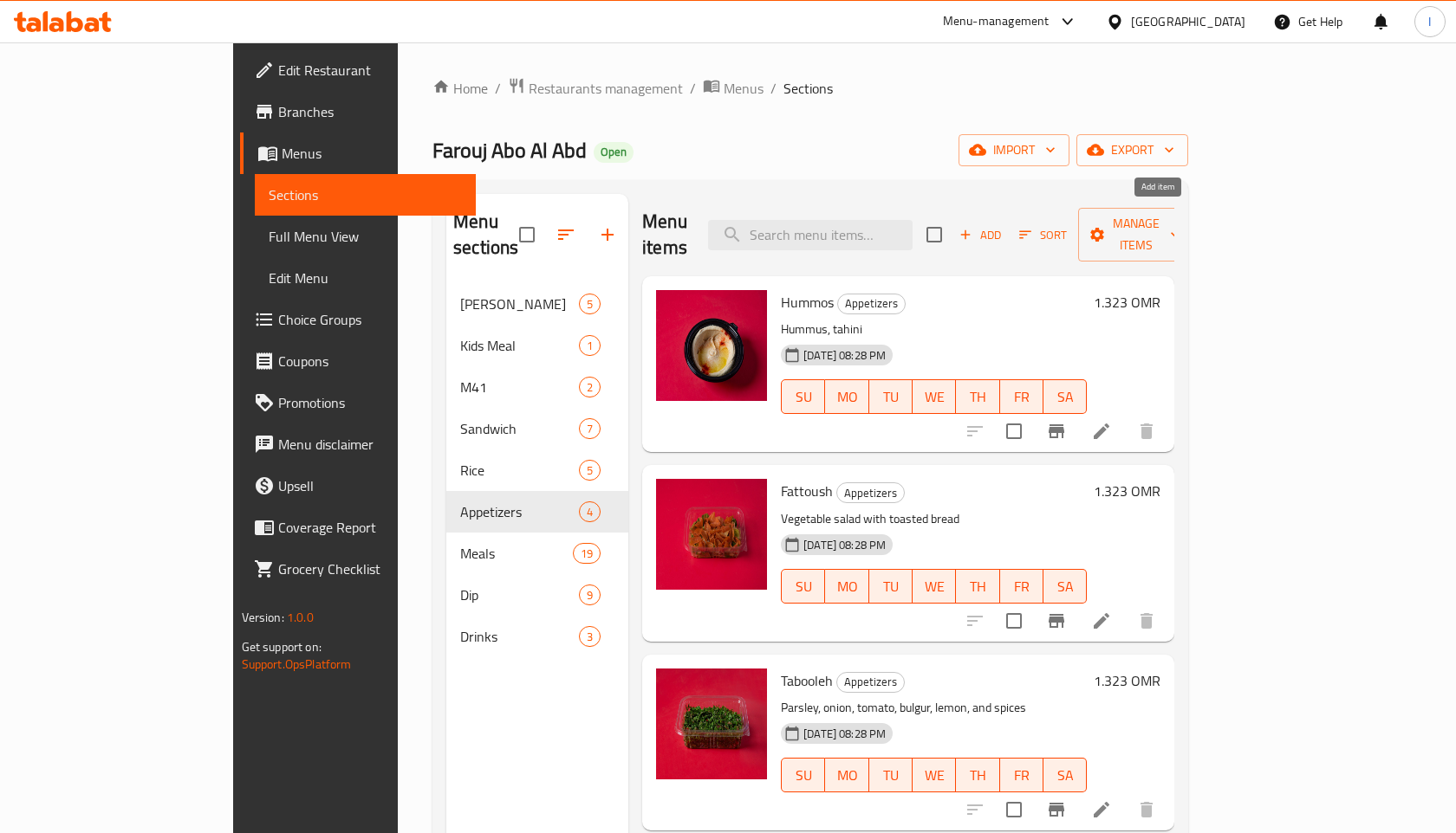
click at [1004, 225] on span "Add" at bounding box center [980, 235] width 47 height 20
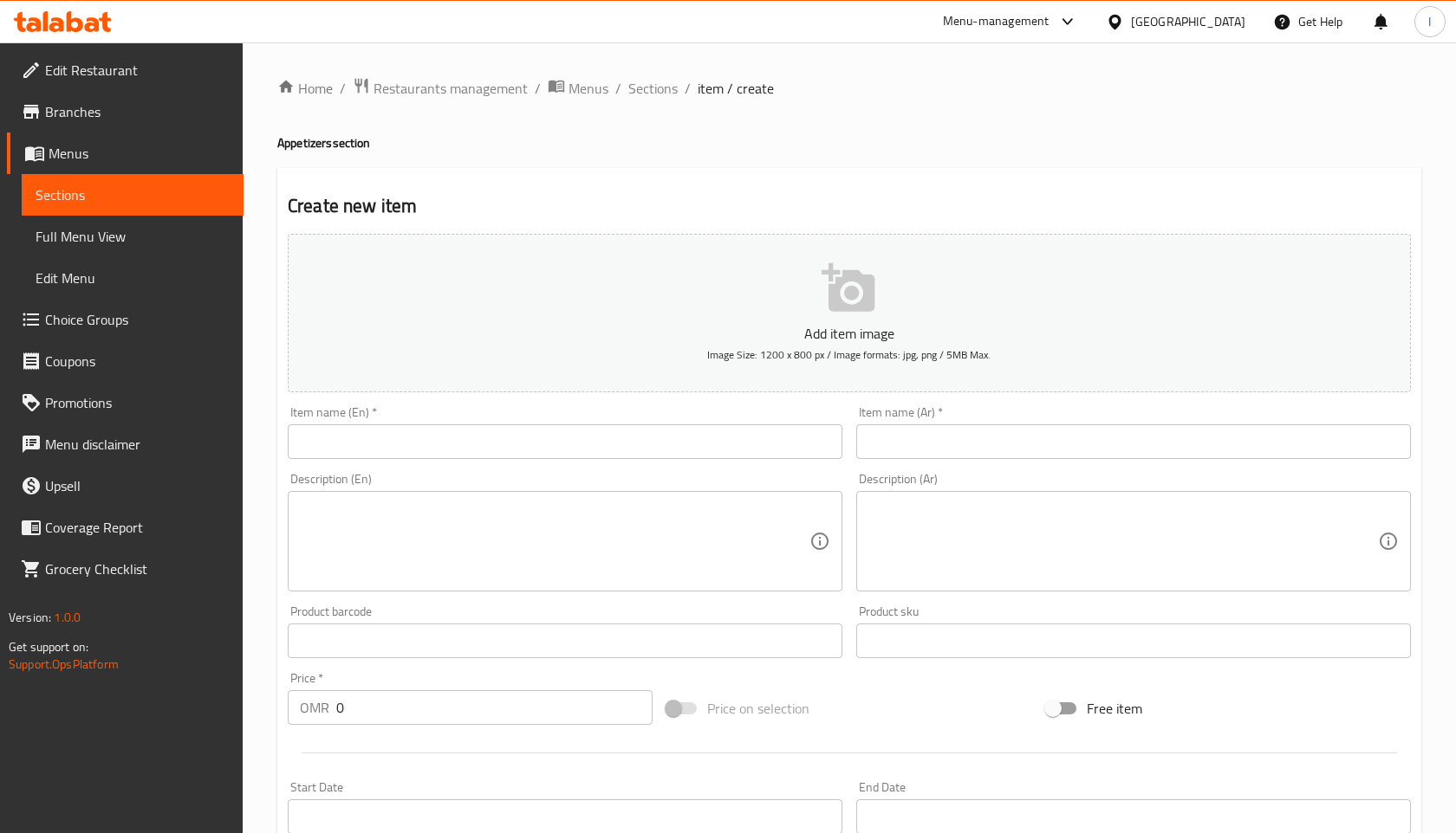
click at [1155, 224] on div "Create new item Add item image Image Size: 1200 x 800 px / Image formats: jpg, …" at bounding box center [849, 671] width 1144 height 1008
click at [953, 455] on input "text" at bounding box center [1133, 441] width 555 height 34
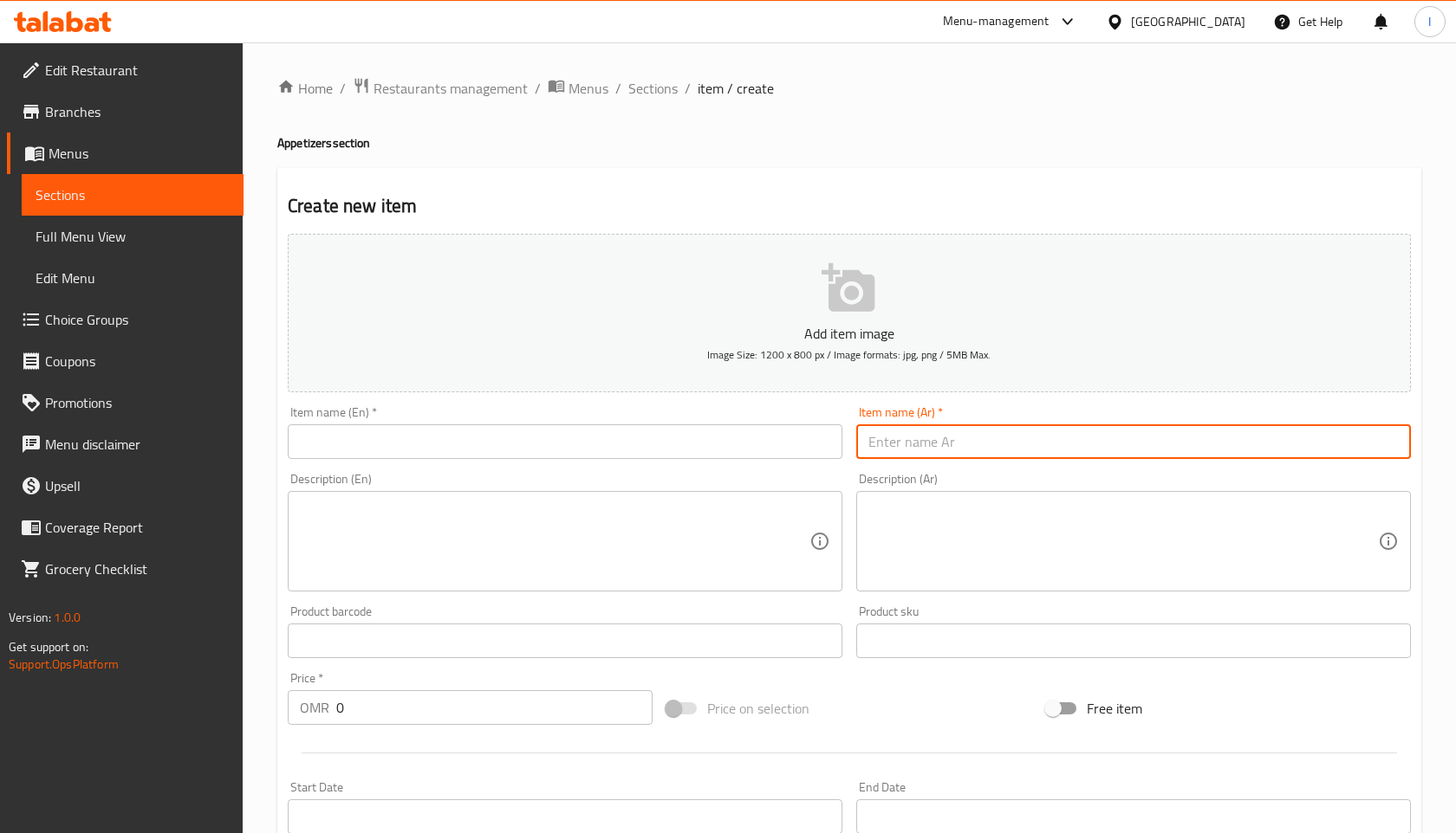
paste input "بطاطا [GEOGRAPHIC_DATA] - صغير"
drag, startPoint x: 896, startPoint y: 444, endPoint x: 879, endPoint y: 440, distance: 17.5
click at [879, 440] on input "بطاطا [GEOGRAPHIC_DATA] - صغير" at bounding box center [1133, 441] width 555 height 34
type input "بطاطا [GEOGRAPHIC_DATA] - كبير"
click at [548, 444] on input "text" at bounding box center [565, 441] width 555 height 34
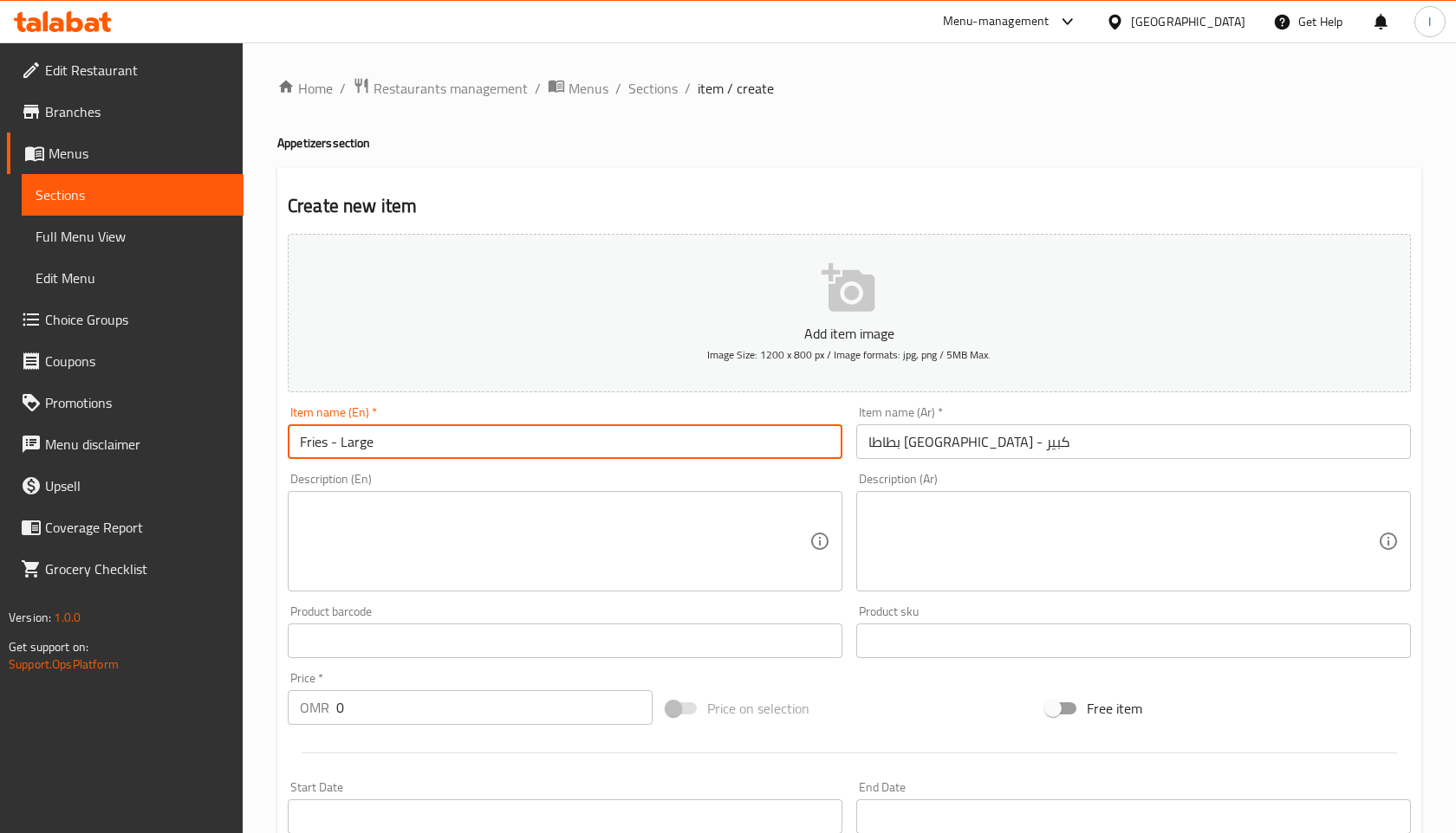
type input "Fries - Large"
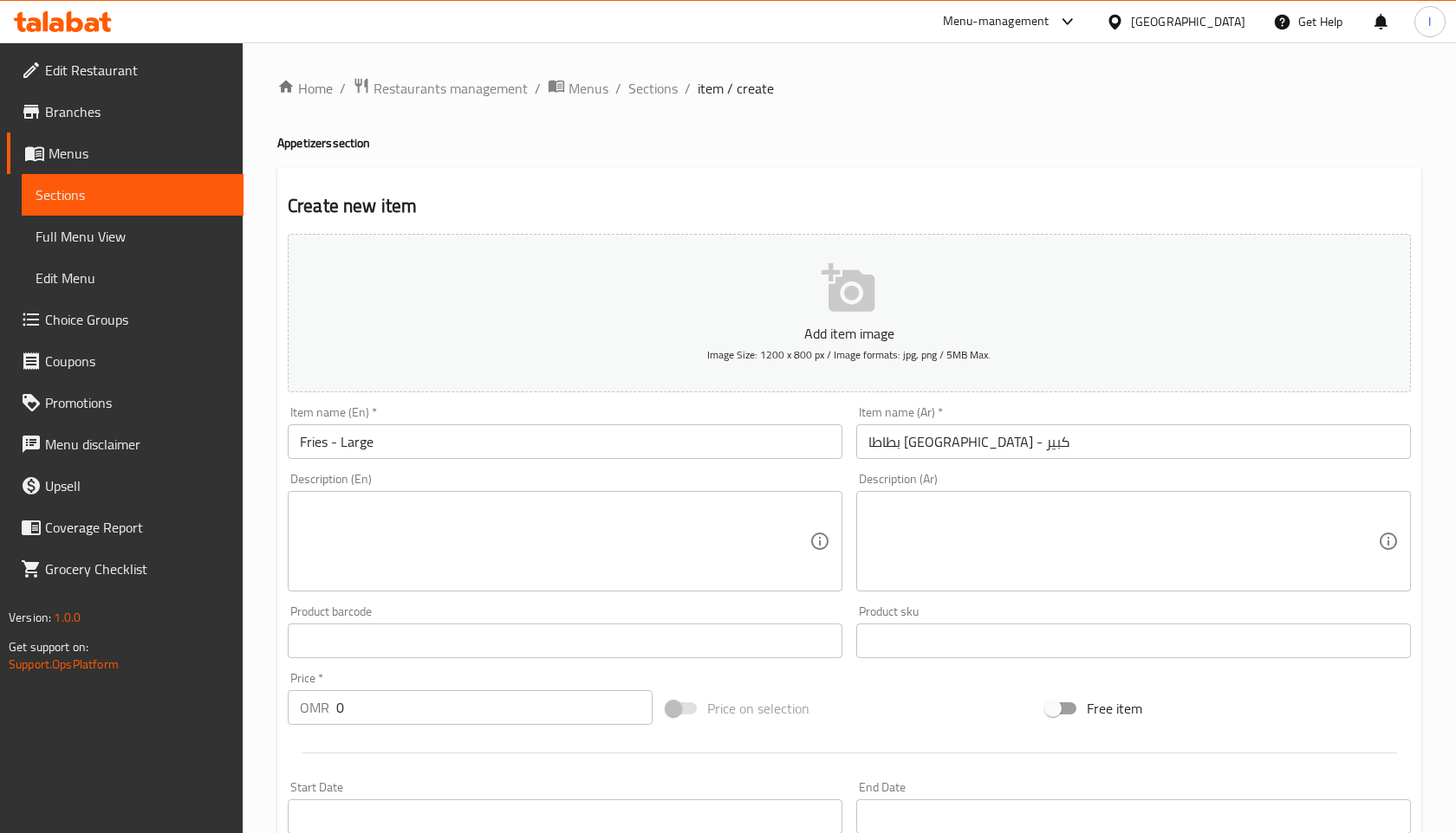
drag, startPoint x: 334, startPoint y: 708, endPoint x: 369, endPoint y: 709, distance: 35.0
click at [369, 709] on div "OMR 0 Price *" at bounding box center [470, 707] width 365 height 34
type input "1.445"
click at [898, 720] on div "Price on selection" at bounding box center [849, 709] width 378 height 47
click at [851, 293] on icon "button" at bounding box center [848, 287] width 53 height 48
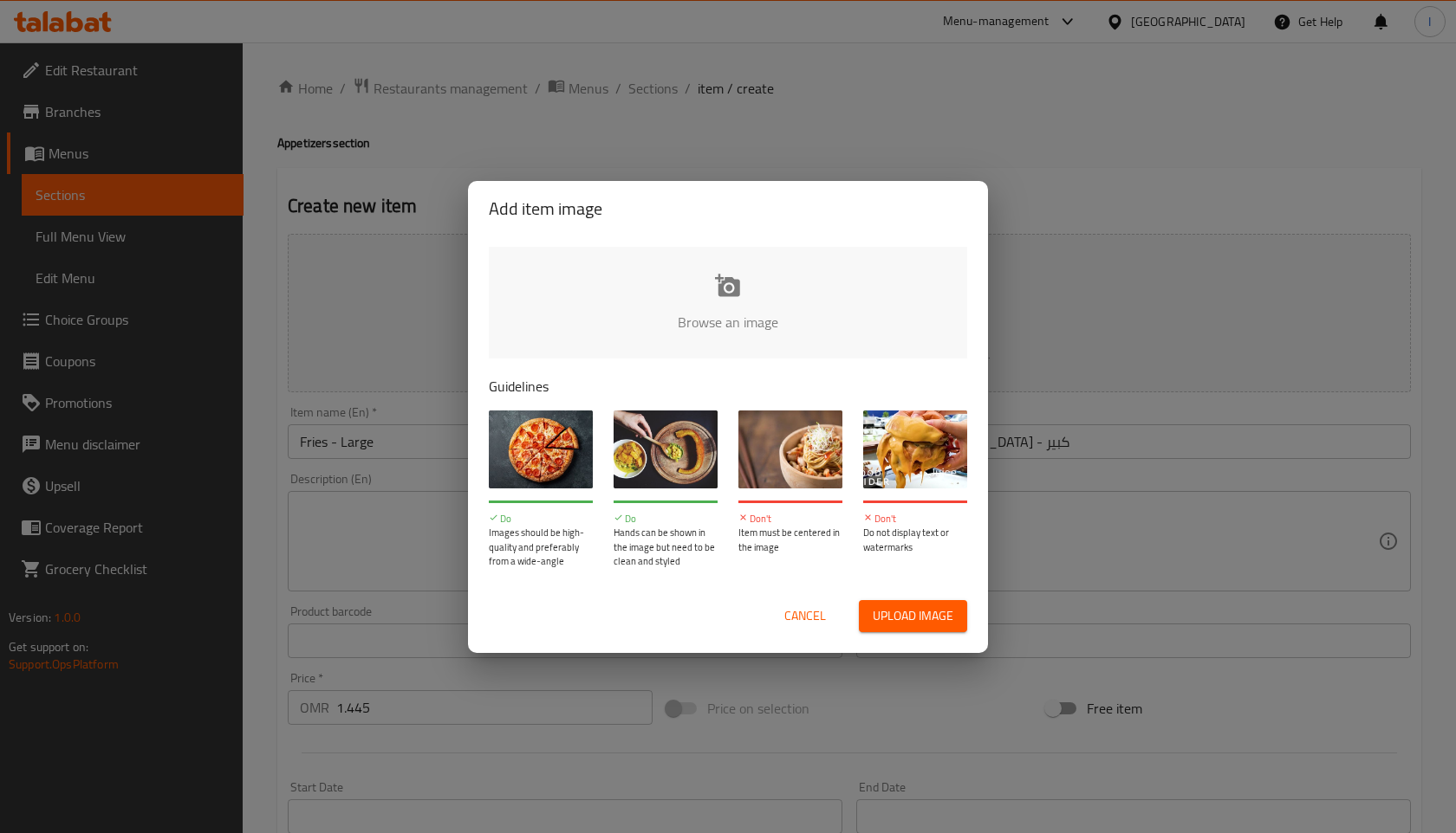
click at [715, 282] on input "file" at bounding box center [1313, 327] width 1650 height 162
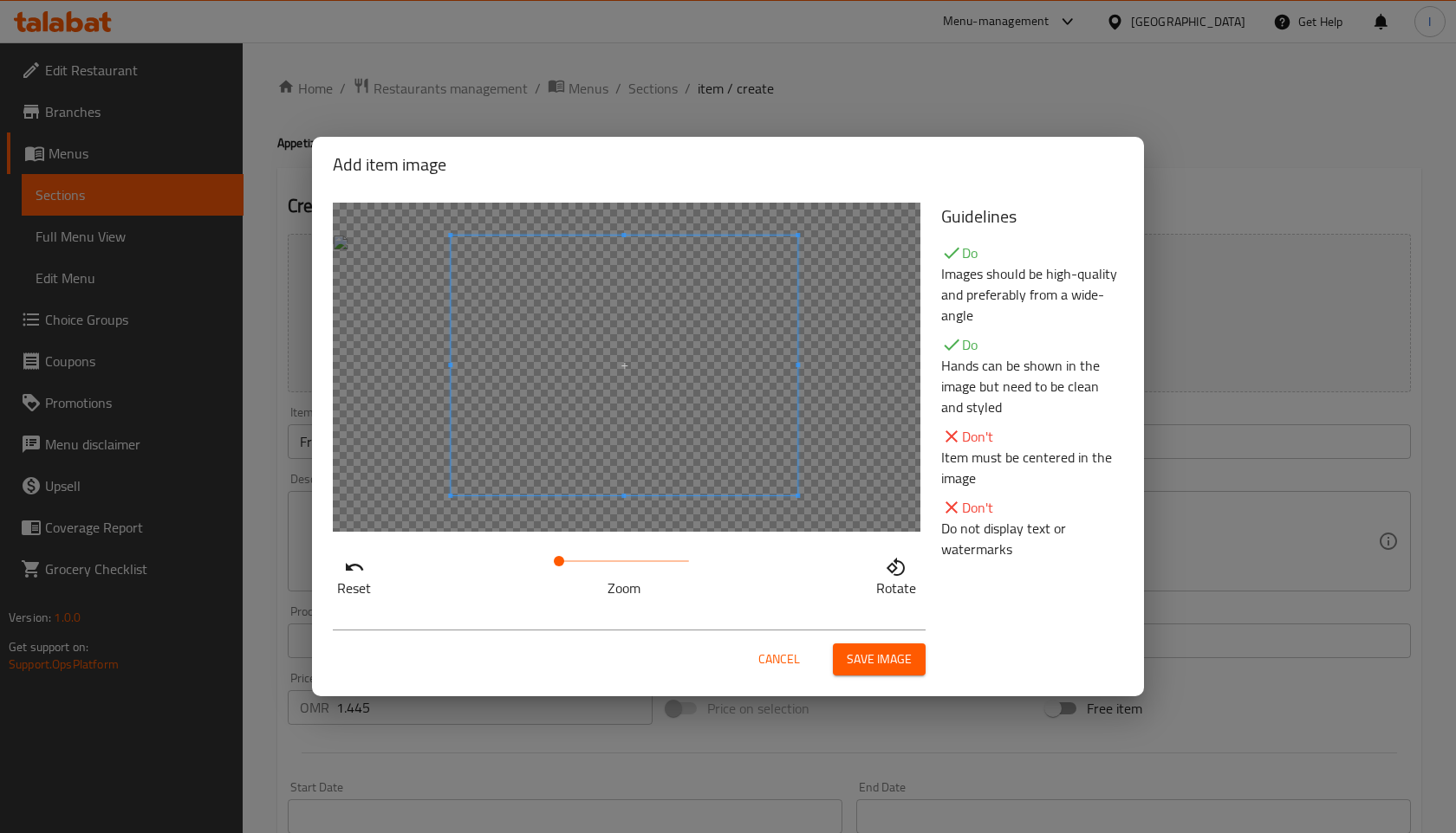
click at [660, 466] on div at bounding box center [625, 365] width 347 height 260
click at [699, 368] on div at bounding box center [625, 365] width 347 height 260
click at [735, 366] on div at bounding box center [625, 365] width 347 height 260
drag, startPoint x: 560, startPoint y: 559, endPoint x: 593, endPoint y: 559, distance: 33.0
click at [593, 559] on span at bounding box center [593, 561] width 11 height 11
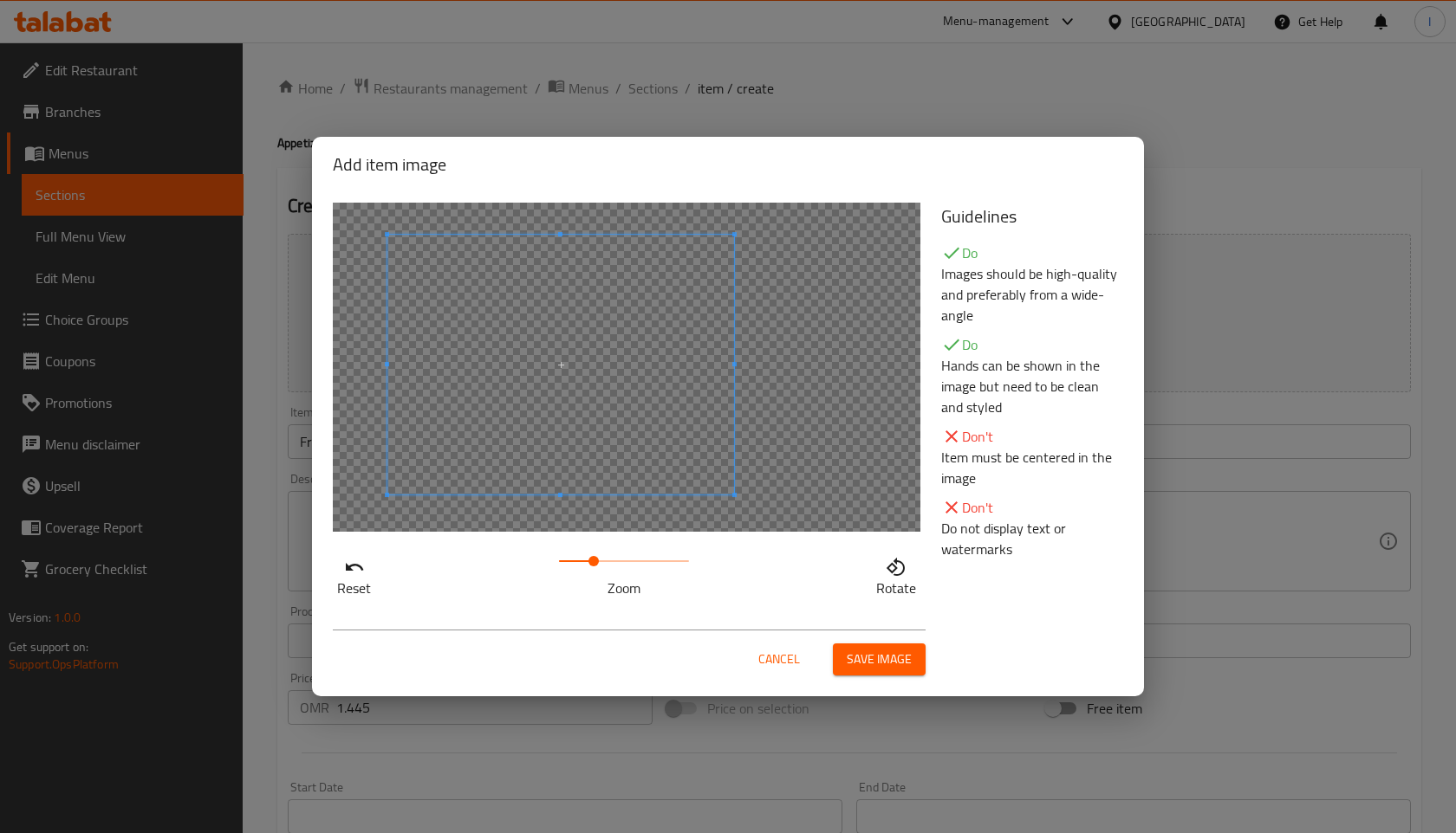
click at [596, 376] on span at bounding box center [561, 365] width 347 height 260
click at [888, 662] on span "Save image" at bounding box center [879, 660] width 65 height 22
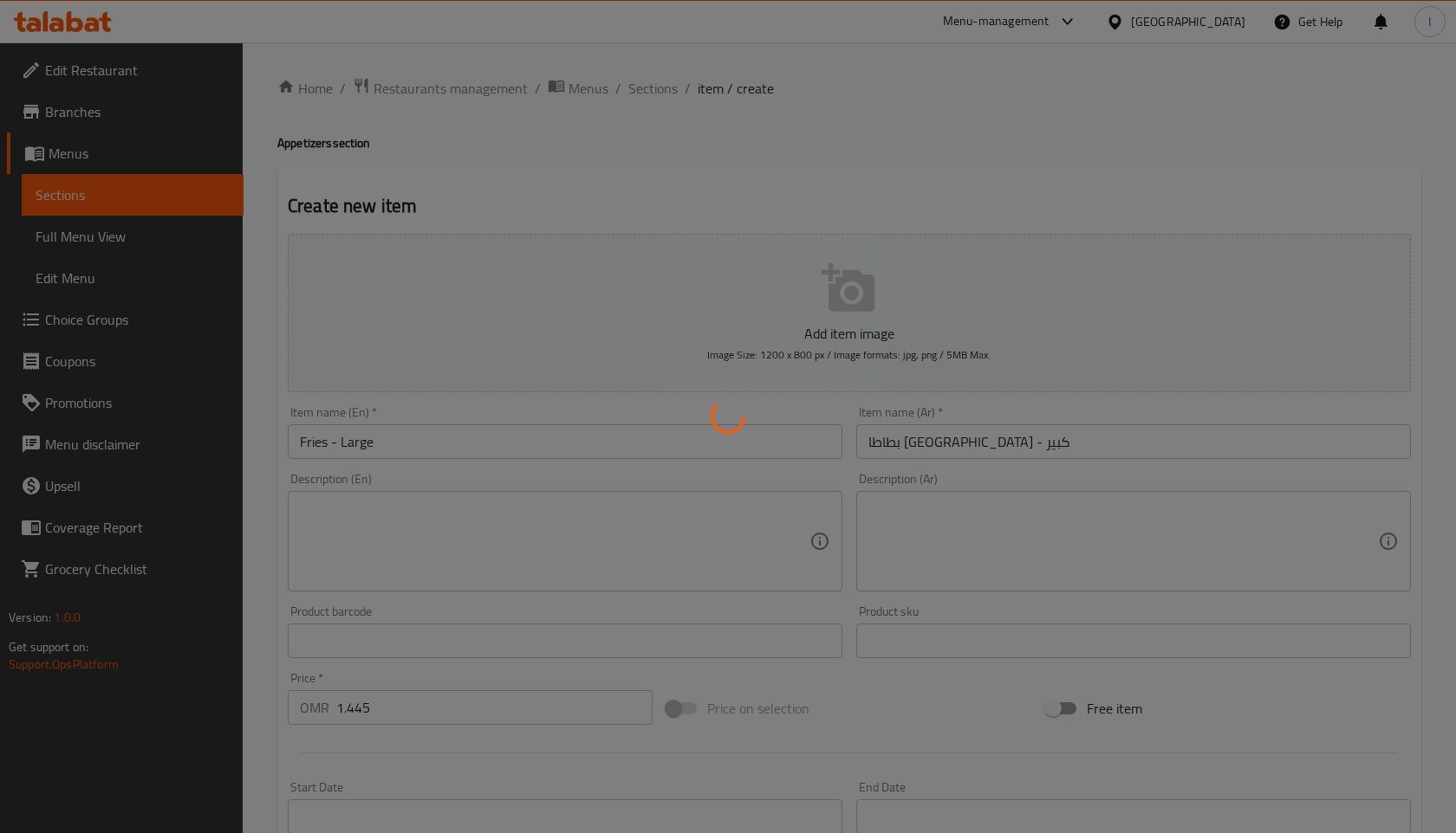
click at [898, 725] on div at bounding box center [728, 416] width 1456 height 833
click at [893, 705] on div "Add item image Image Size: 1200 x 800 px / Image formats: jpg, png / 5MB Max. I…" at bounding box center [849, 601] width 1137 height 747
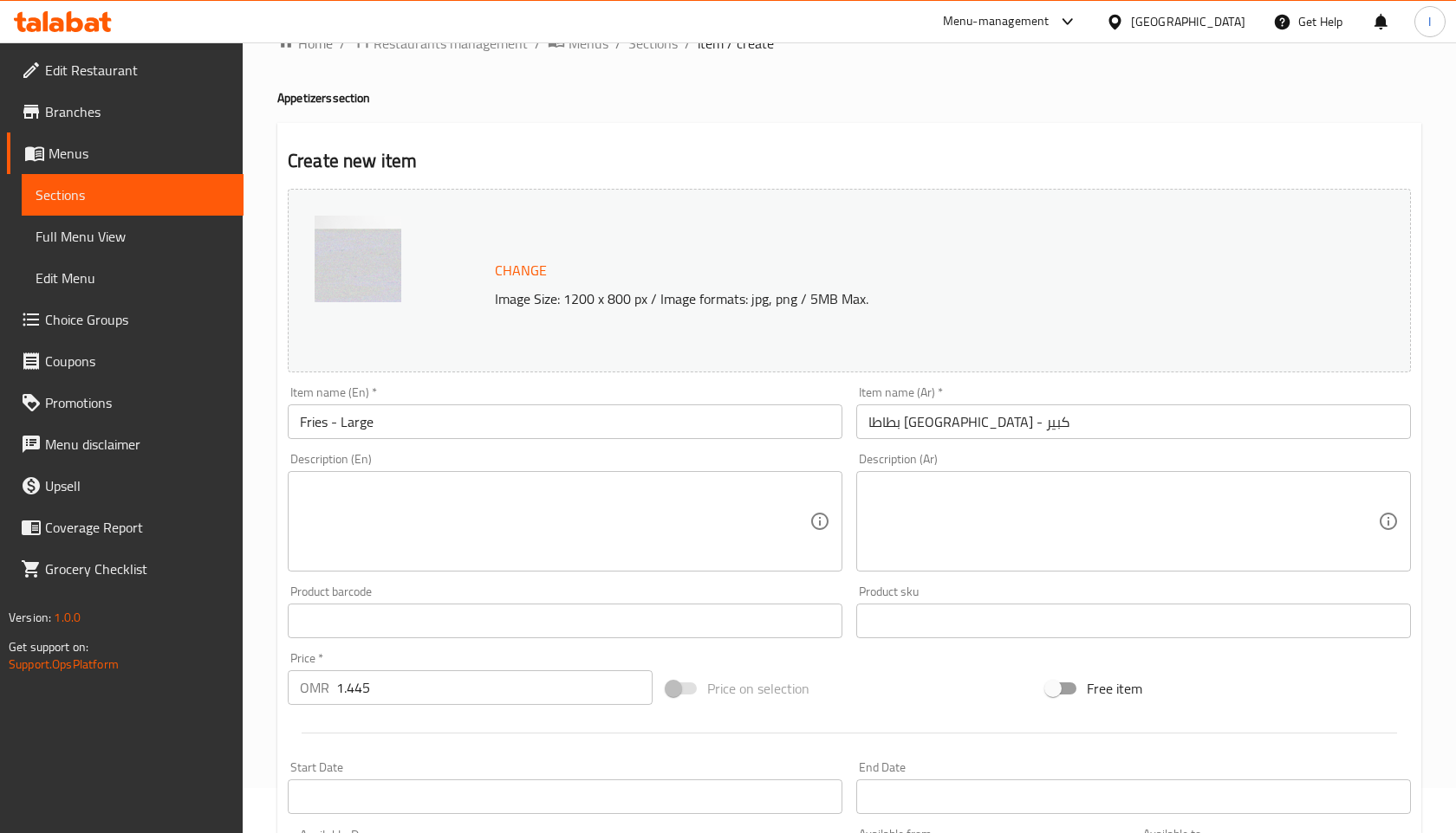
scroll to position [416, 0]
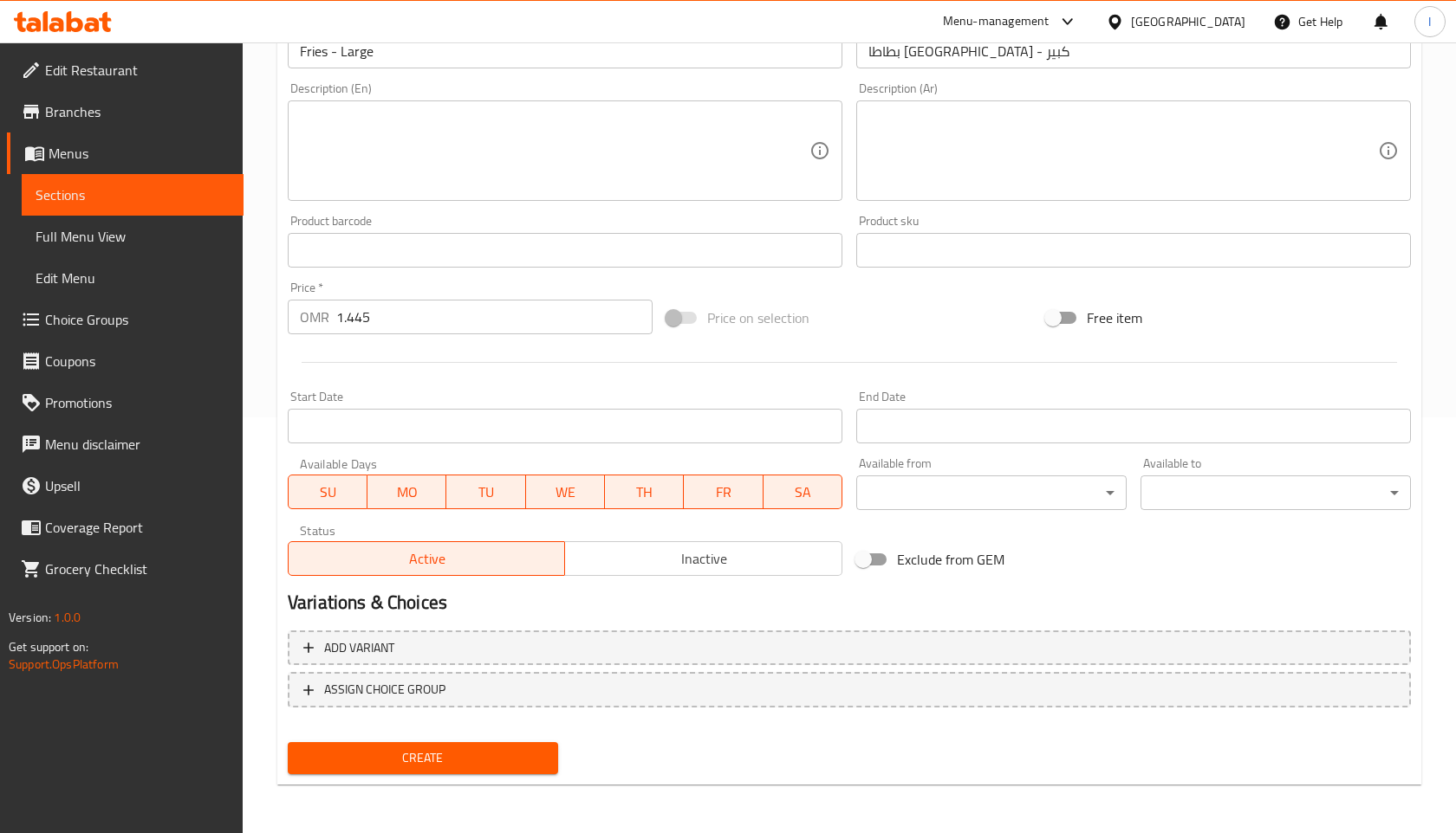
click at [425, 760] on span "Create" at bounding box center [423, 759] width 242 height 22
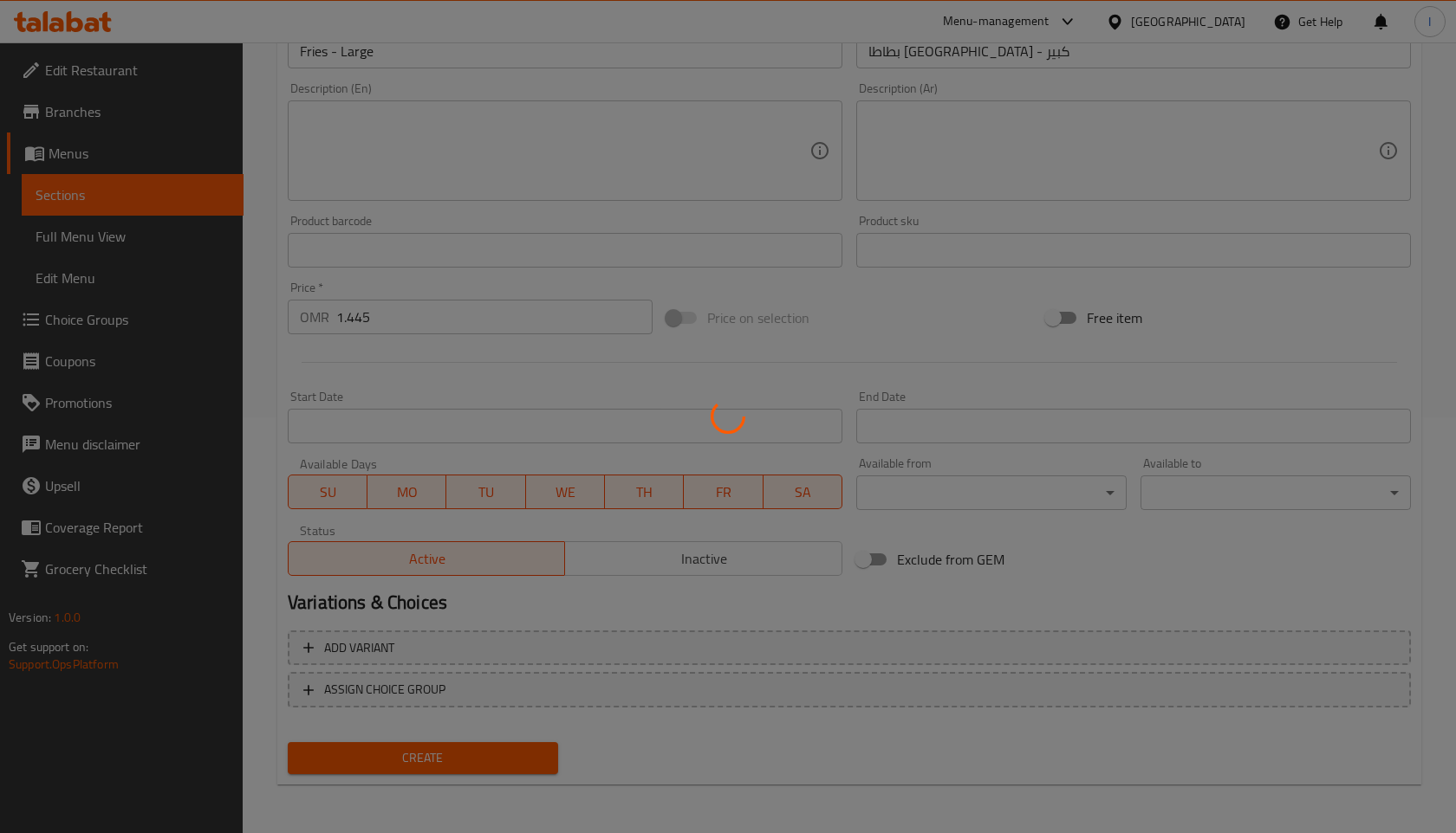
scroll to position [35, 0]
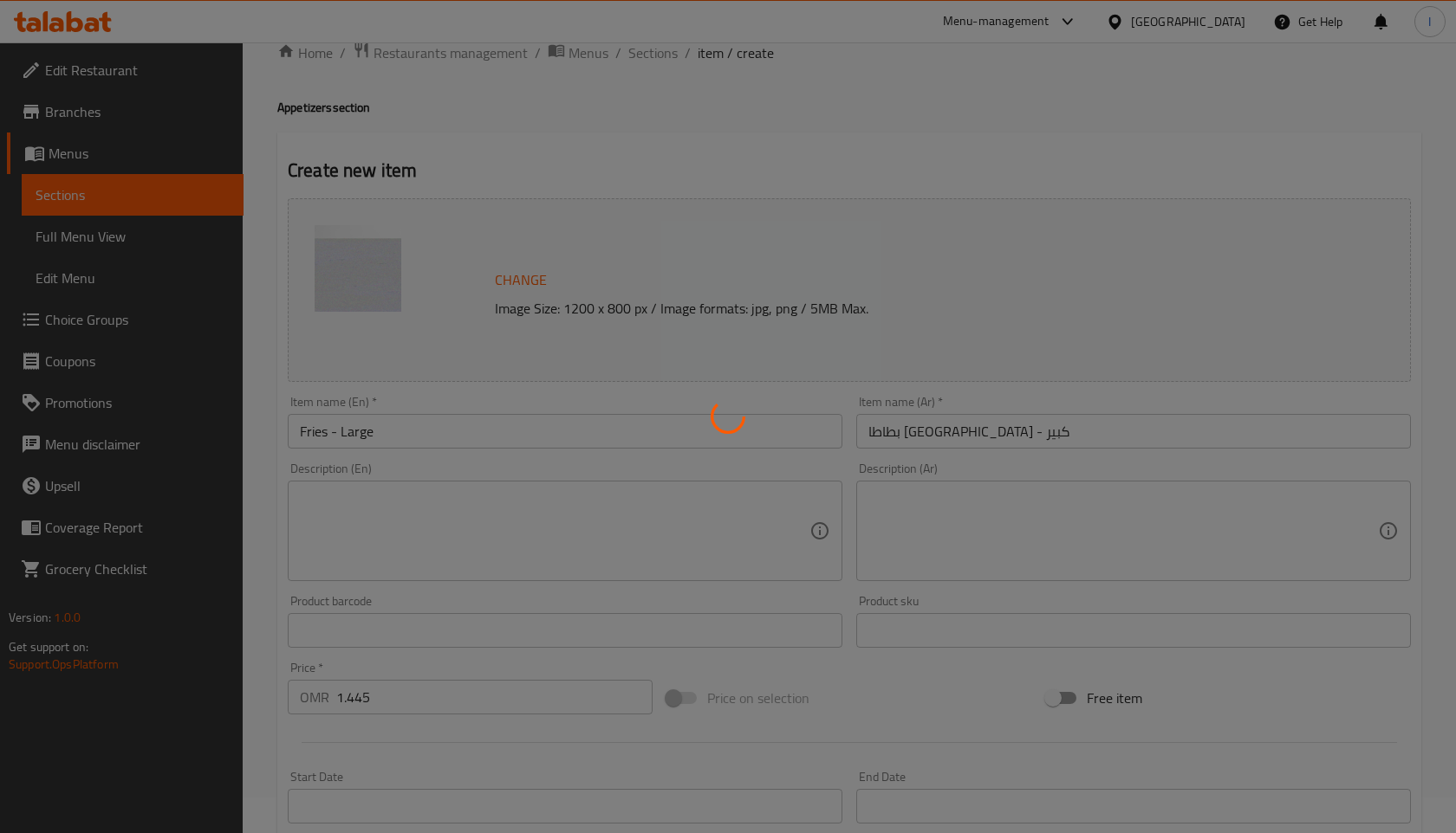
type input "0"
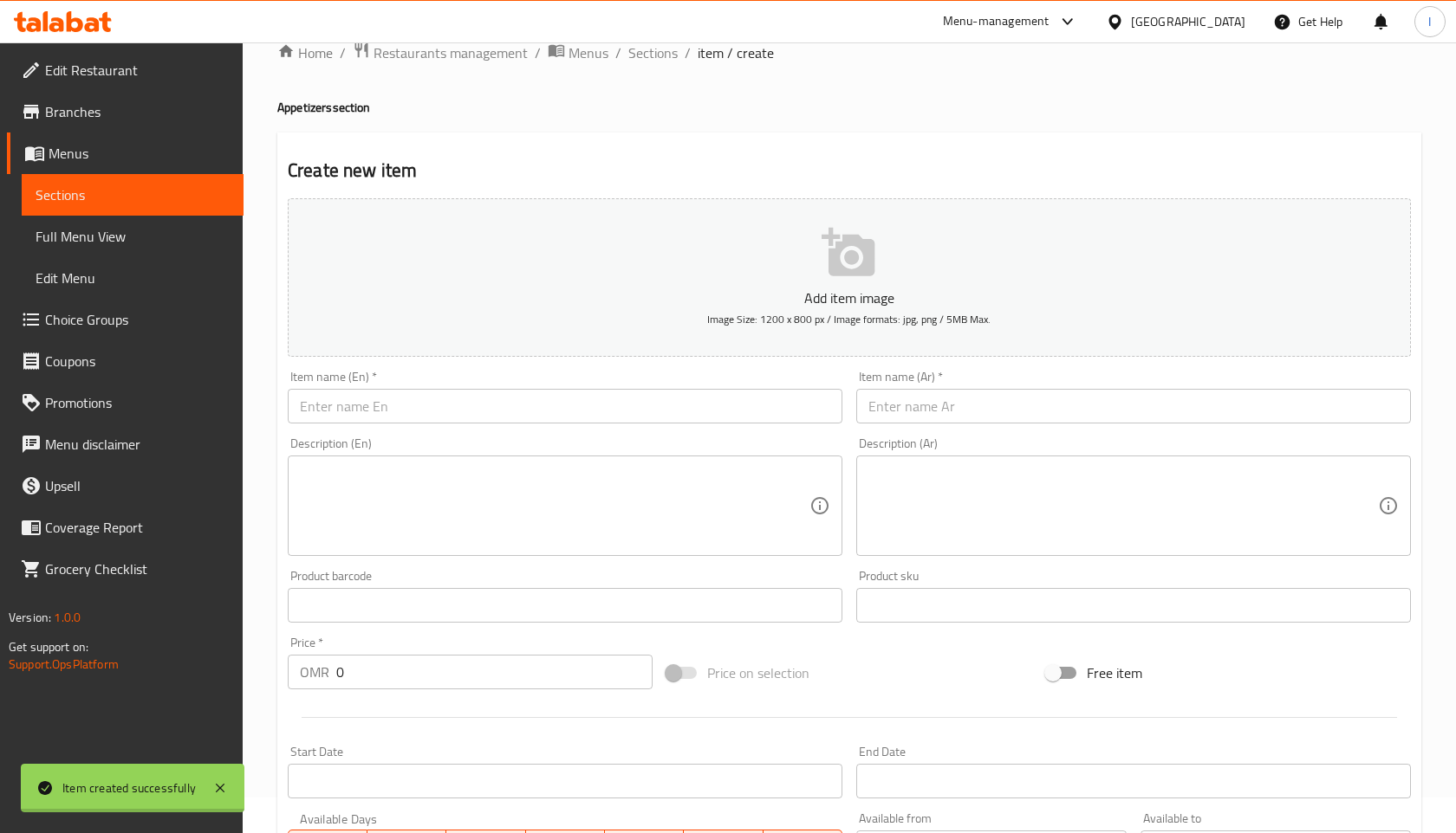
scroll to position [0, 0]
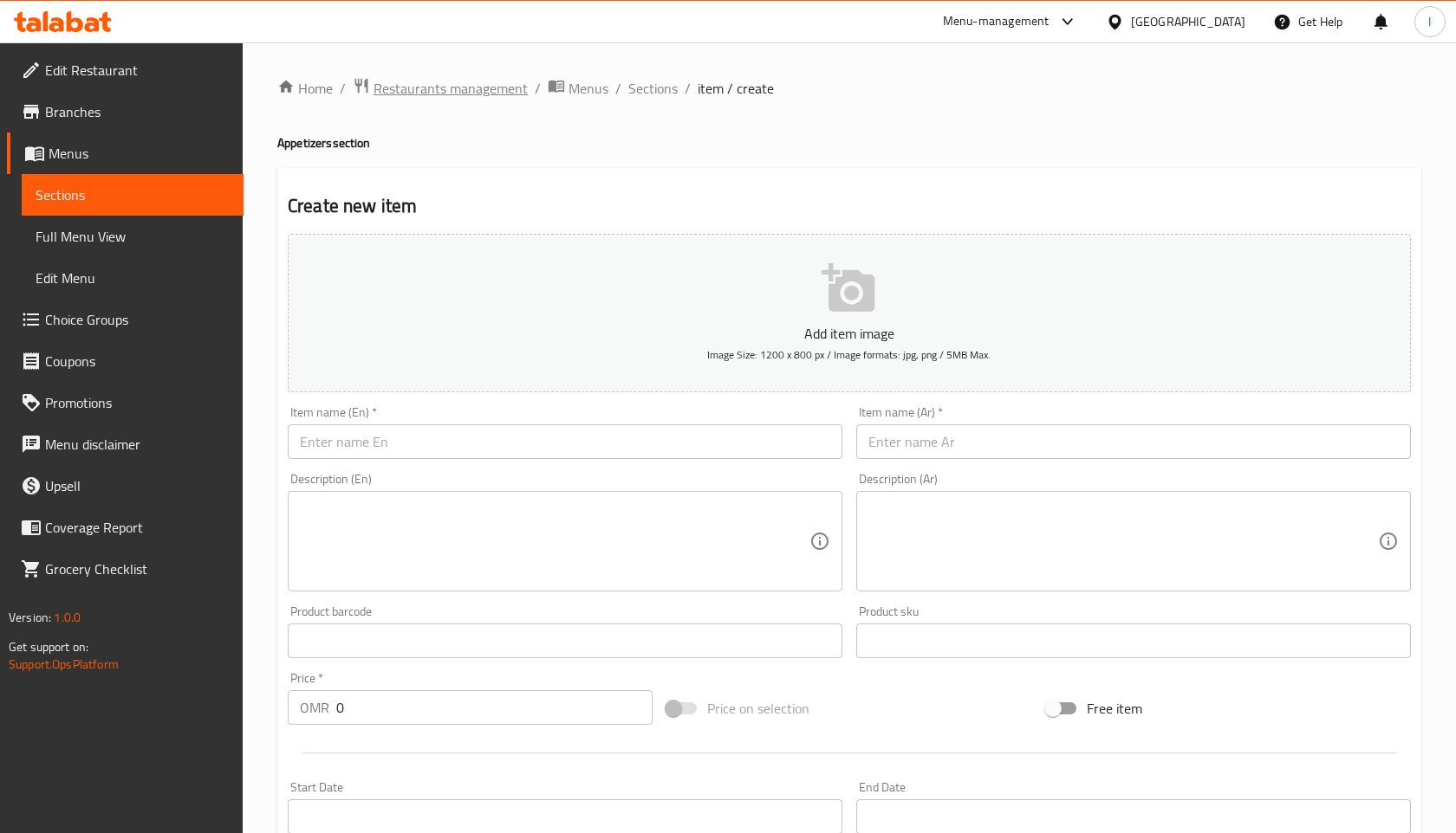
click at [464, 84] on span "Restaurants management" at bounding box center [450, 88] width 154 height 21
